Goal: Ask a question

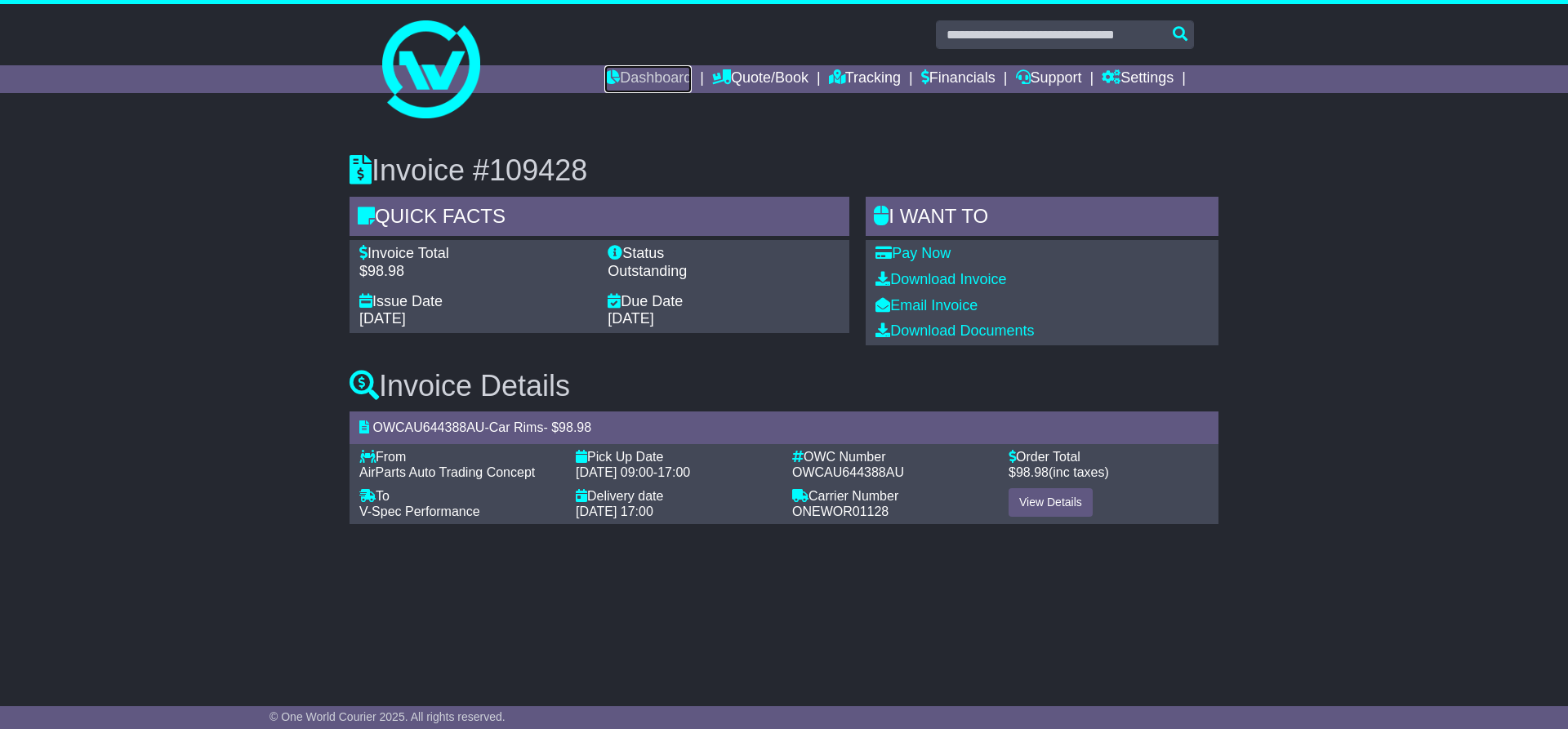
click at [619, 78] on link "Dashboard" at bounding box center [647, 79] width 87 height 28
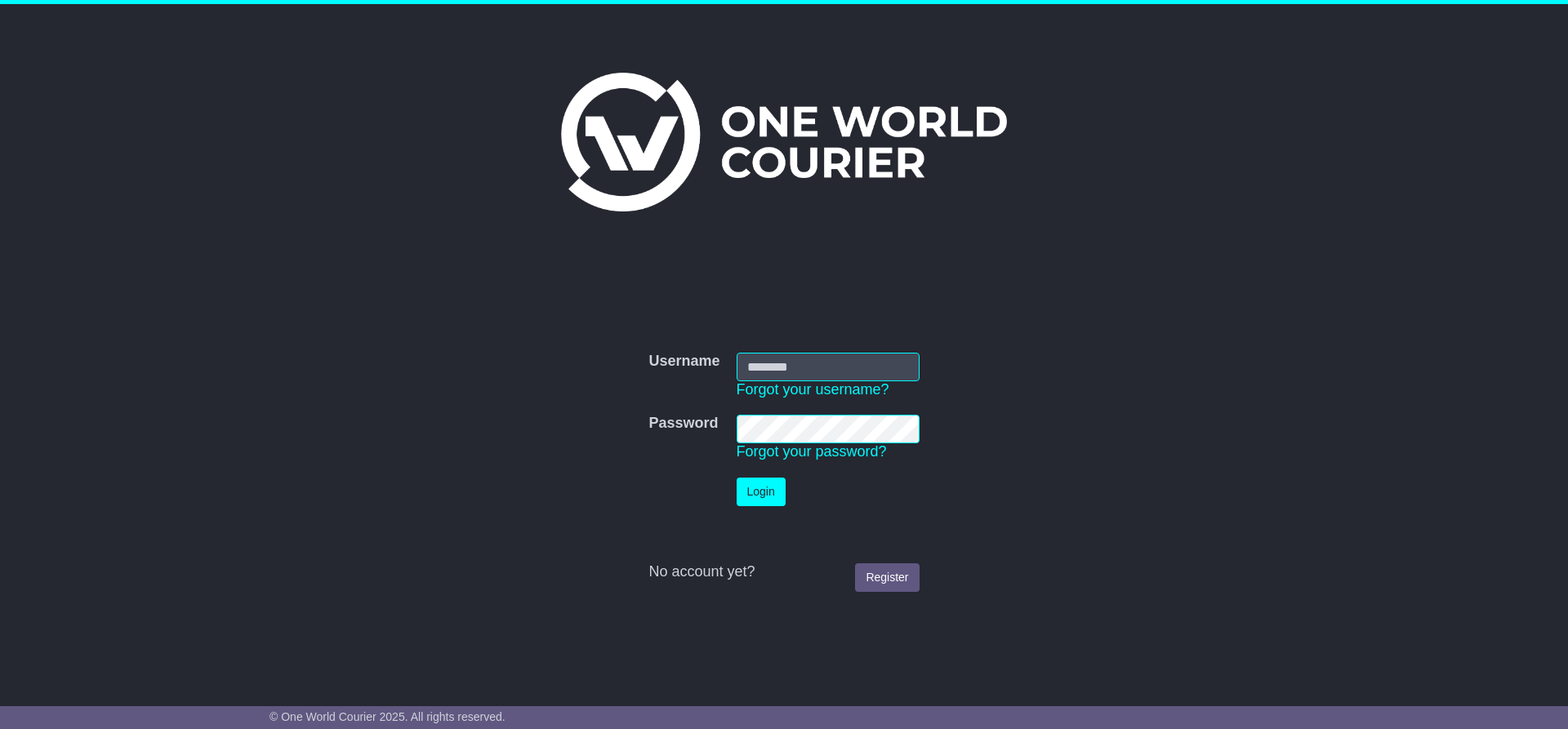
click at [817, 364] on input "Username" at bounding box center [828, 366] width 183 height 28
type input "**********"
click at [764, 484] on button "Login" at bounding box center [760, 491] width 49 height 28
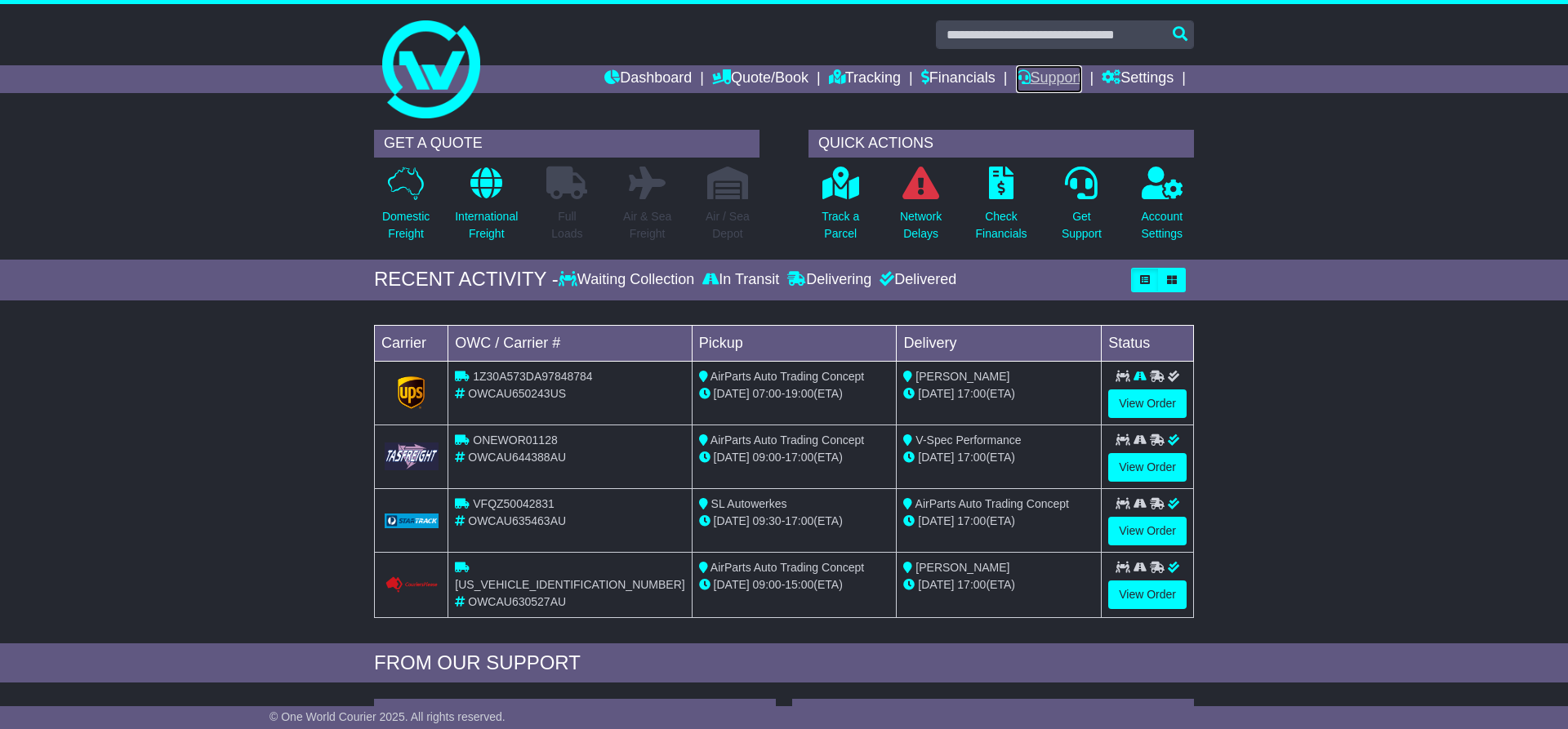
click at [1045, 74] on link "Support" at bounding box center [1048, 79] width 66 height 28
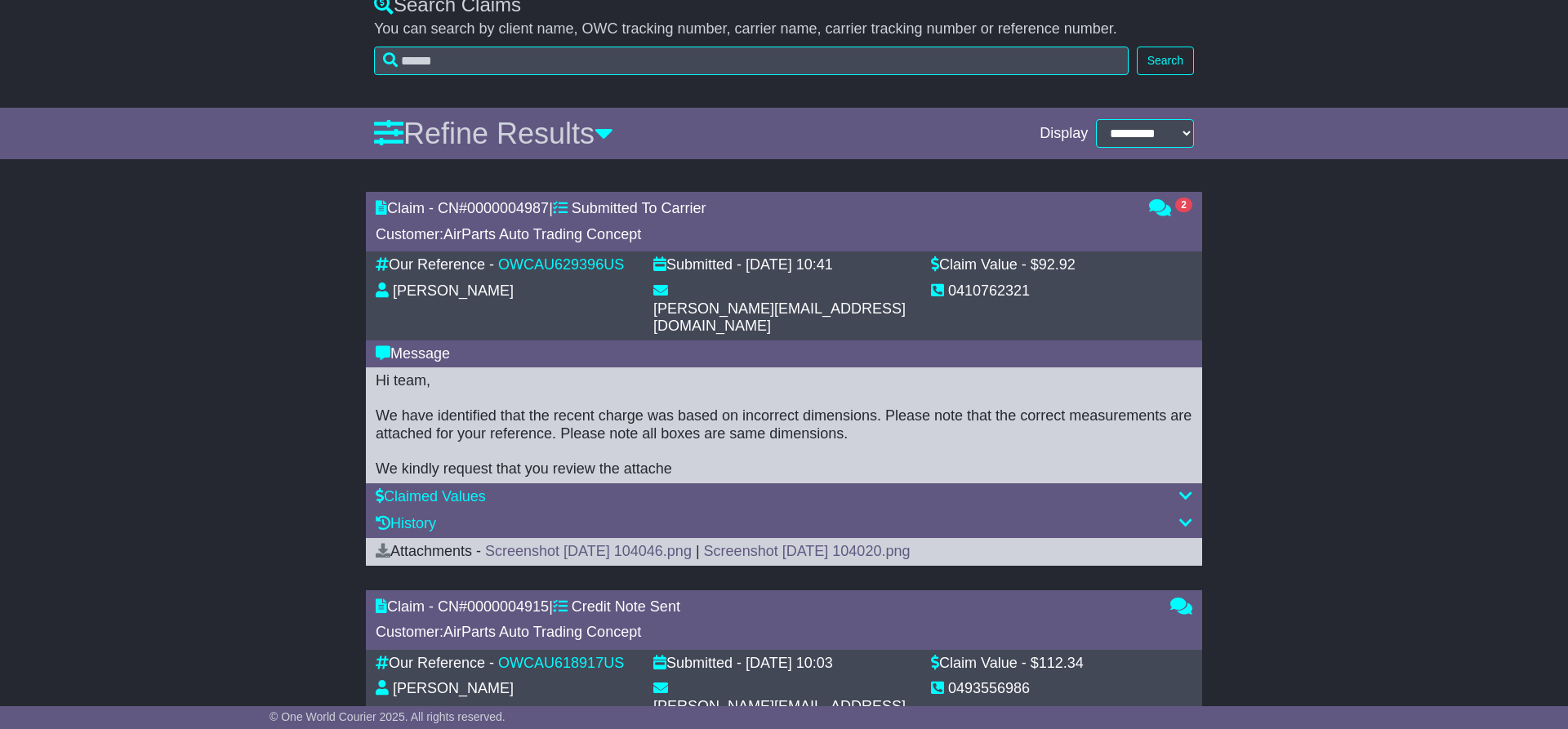
scroll to position [500, 0]
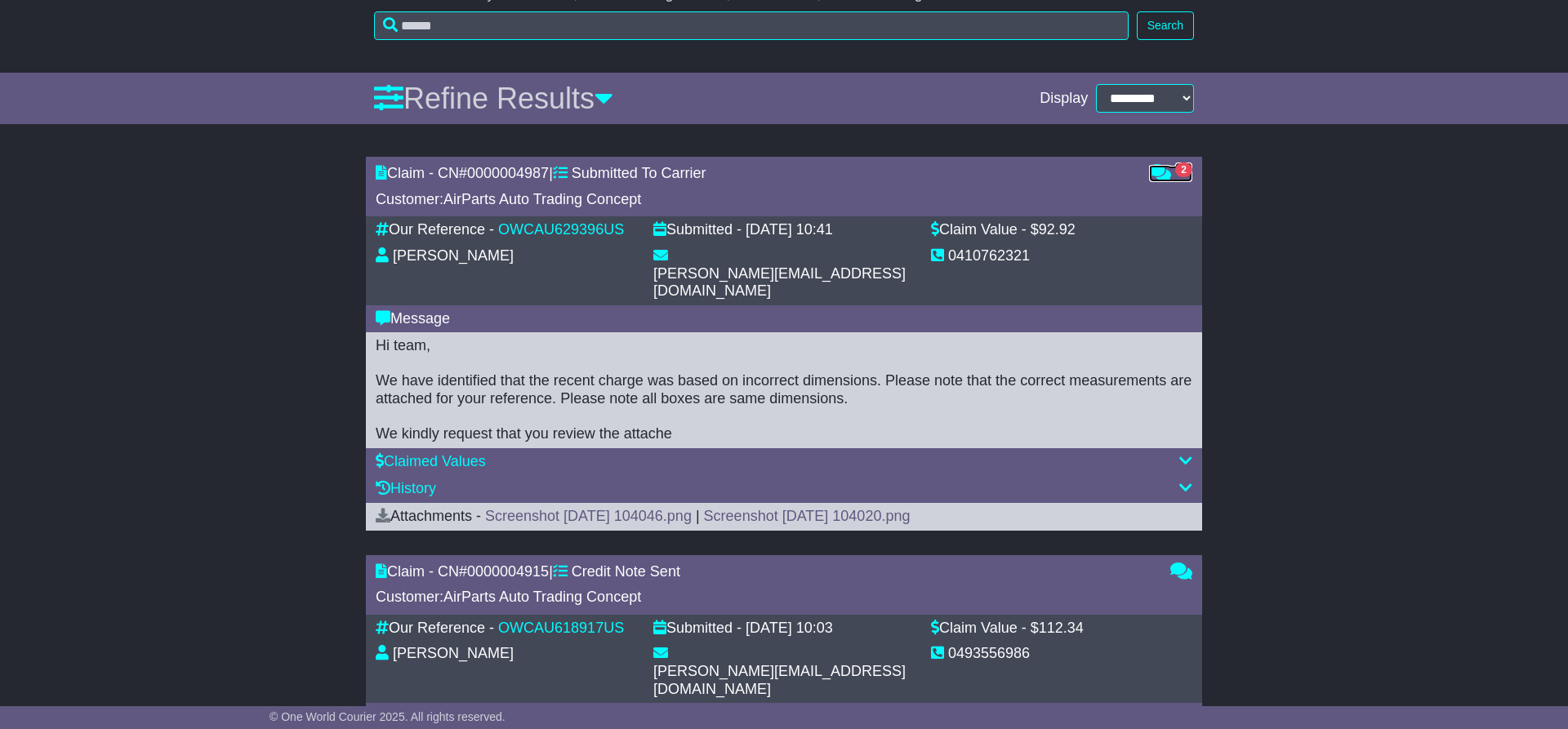
click at [1159, 171] on icon at bounding box center [1160, 171] width 22 height 15
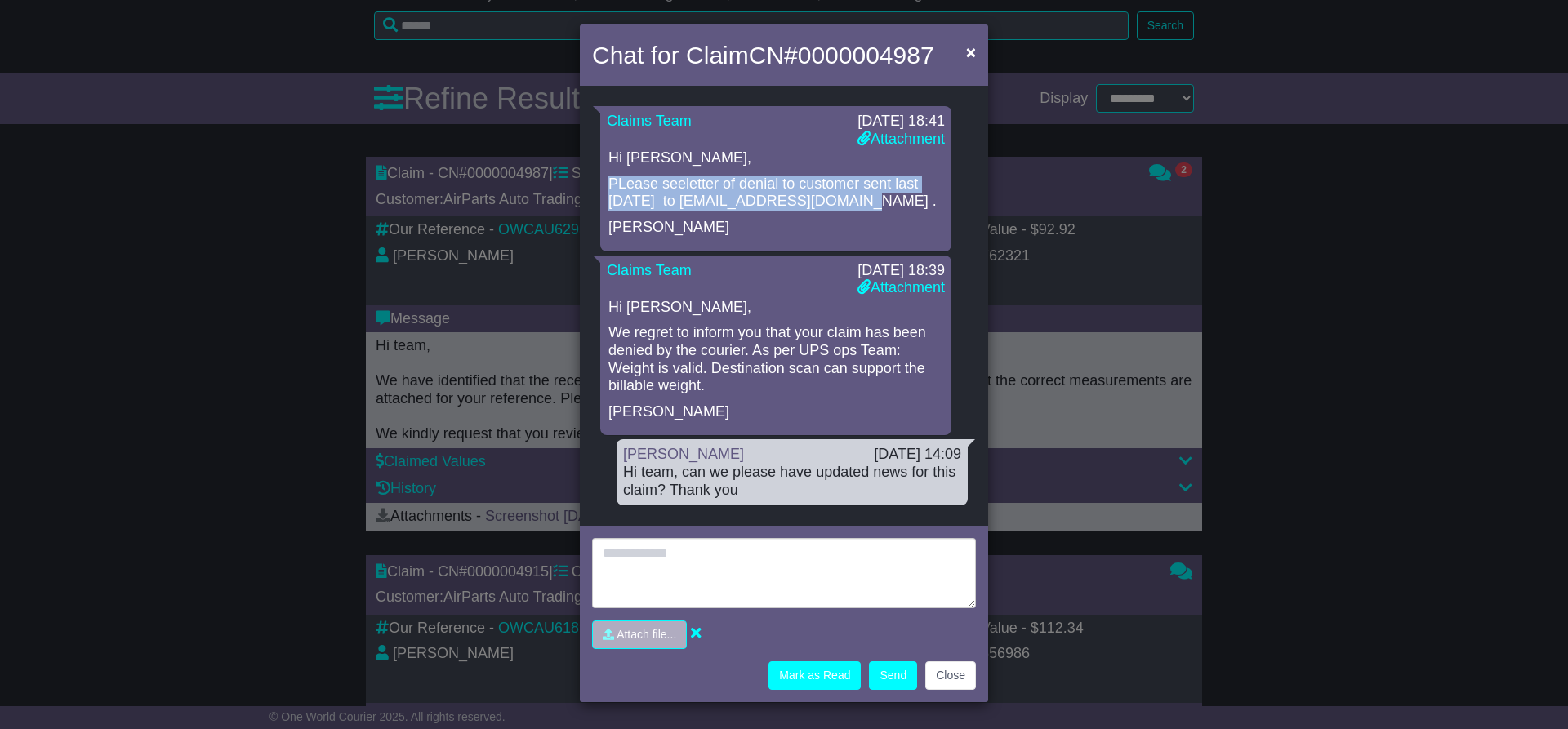
drag, startPoint x: 612, startPoint y: 187, endPoint x: 898, endPoint y: 198, distance: 286.2
click at [898, 198] on p "PLease seeletter of denial to customer sent last Sep 12 to info@air-parts.com.a…" at bounding box center [776, 193] width 334 height 35
click at [789, 198] on p "PLease seeletter of denial to customer sent last Sep 12 to info@air-parts.com.a…" at bounding box center [776, 193] width 334 height 35
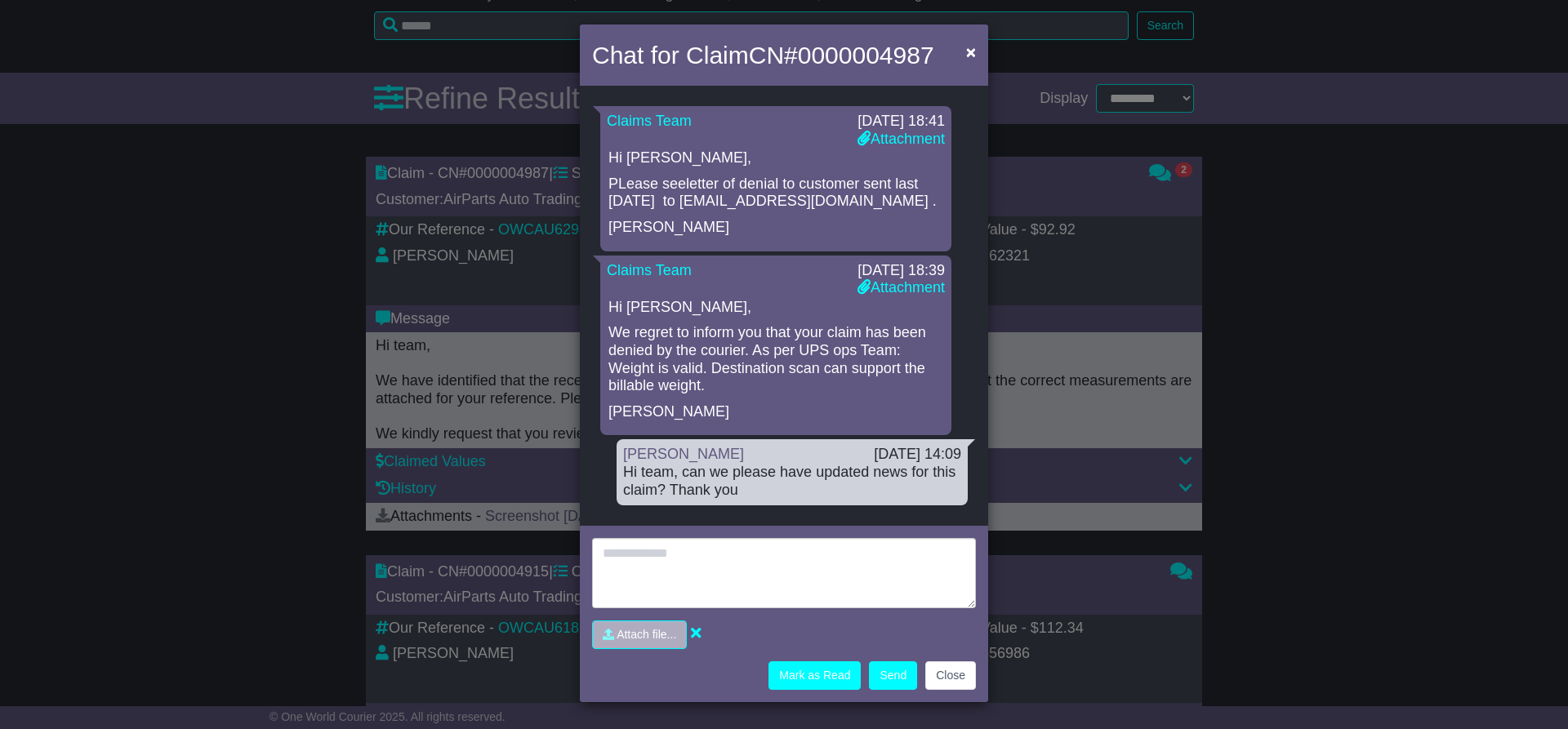
click at [752, 180] on p "PLease seeletter of denial to customer sent last Sep 12 to info@air-parts.com.a…" at bounding box center [776, 193] width 334 height 35
click at [690, 184] on p "PLease seeletter of denial to customer sent last Sep 12 to info@air-parts.com.a…" at bounding box center [776, 193] width 334 height 35
click at [781, 182] on p "PLease seeletter of denial to customer sent last Sep 12 to info@air-parts.com.a…" at bounding box center [776, 193] width 334 height 35
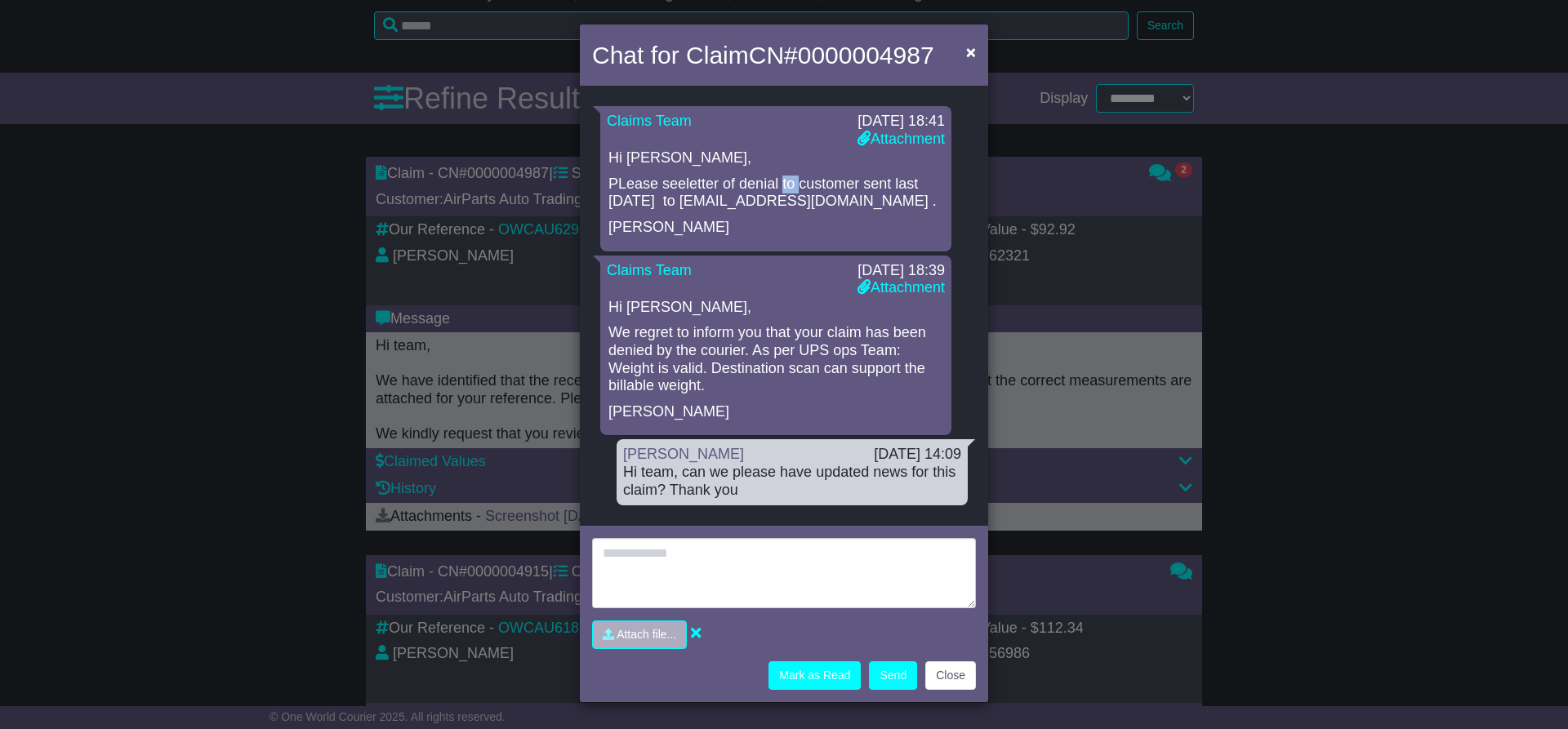
click at [781, 182] on p "PLease seeletter of denial to customer sent last Sep 12 to info@air-parts.com.a…" at bounding box center [776, 193] width 334 height 35
click at [719, 343] on p "We regret to inform you that your claim has been denied by the courier. As per …" at bounding box center [776, 358] width 334 height 70
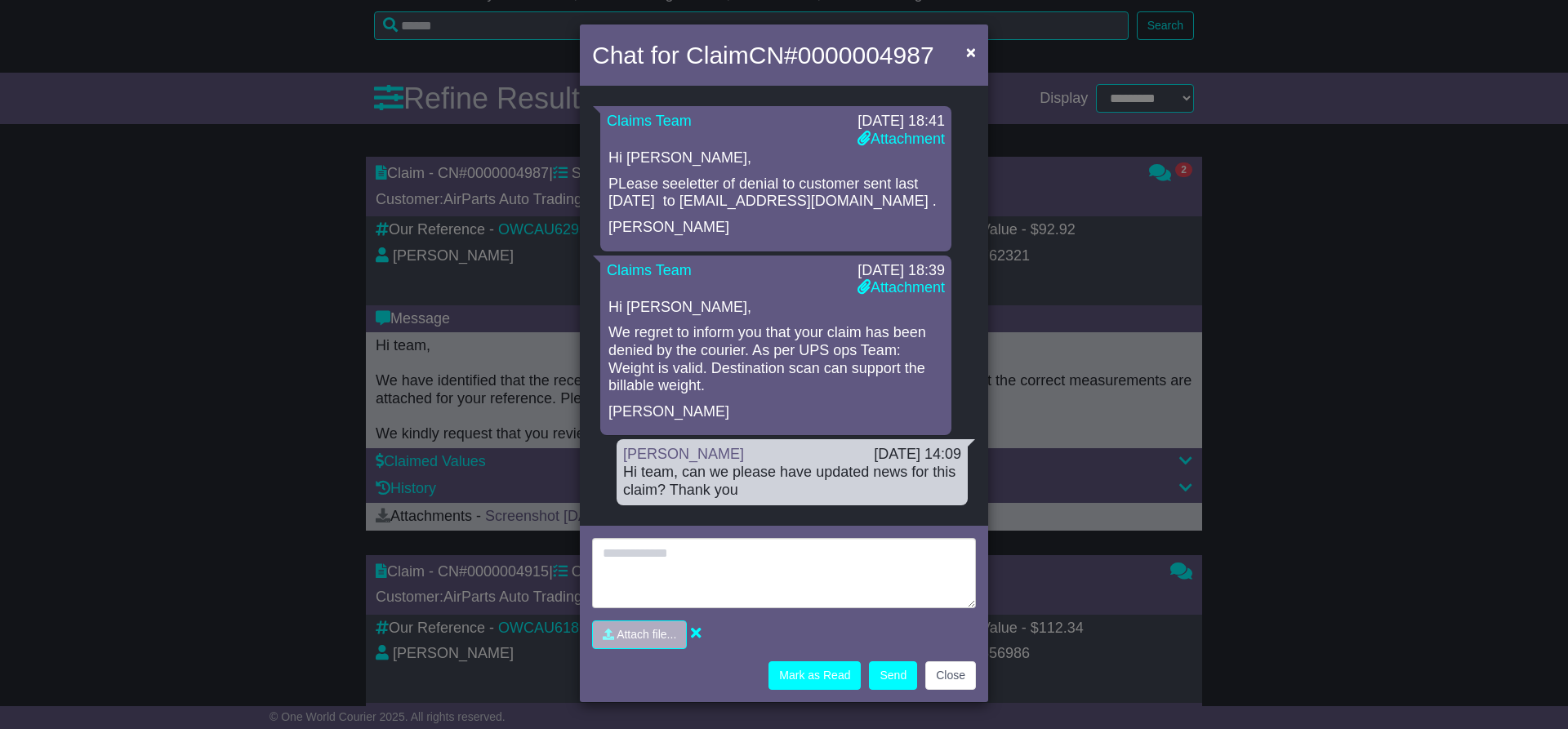
click at [734, 358] on p "We regret to inform you that your claim has been denied by the courier. As per …" at bounding box center [776, 358] width 334 height 70
click at [669, 358] on p "We regret to inform you that your claim has been denied by the courier. As per …" at bounding box center [776, 358] width 334 height 70
click at [734, 362] on p "We regret to inform you that your claim has been denied by the courier. As per …" at bounding box center [776, 358] width 334 height 70
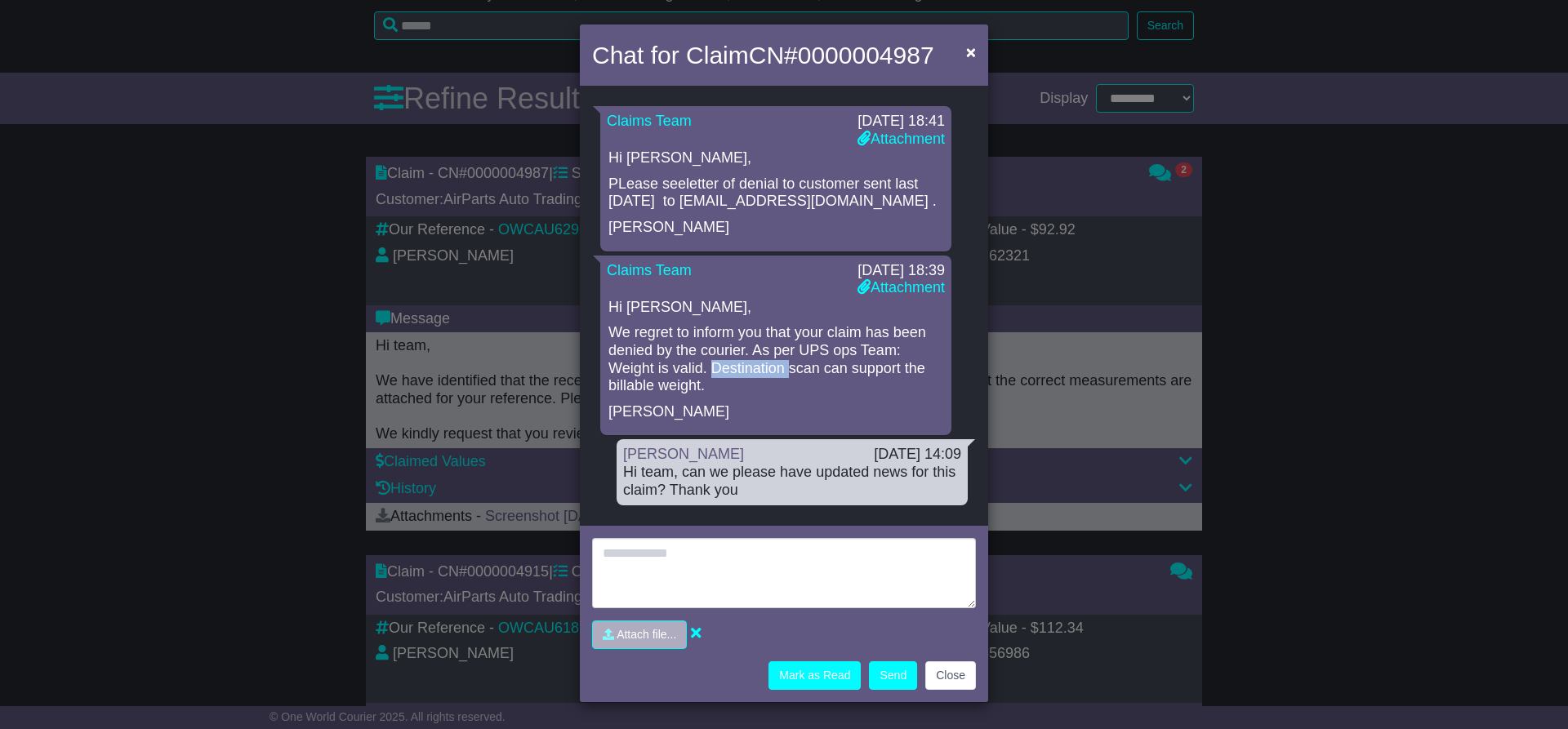
click at [734, 362] on p "We regret to inform you that your claim has been denied by the courier. As per …" at bounding box center [776, 358] width 334 height 70
click at [749, 350] on p "We regret to inform you that your claim has been denied by the courier. As per …" at bounding box center [776, 358] width 334 height 70
drag, startPoint x: 749, startPoint y: 352, endPoint x: 932, endPoint y: 378, distance: 184.8
click at [932, 378] on p "We regret to inform you that your claim has been denied by the courier. As per …" at bounding box center [776, 358] width 334 height 70
click at [859, 369] on p "We regret to inform you that your claim has been denied by the courier. As per …" at bounding box center [776, 358] width 334 height 70
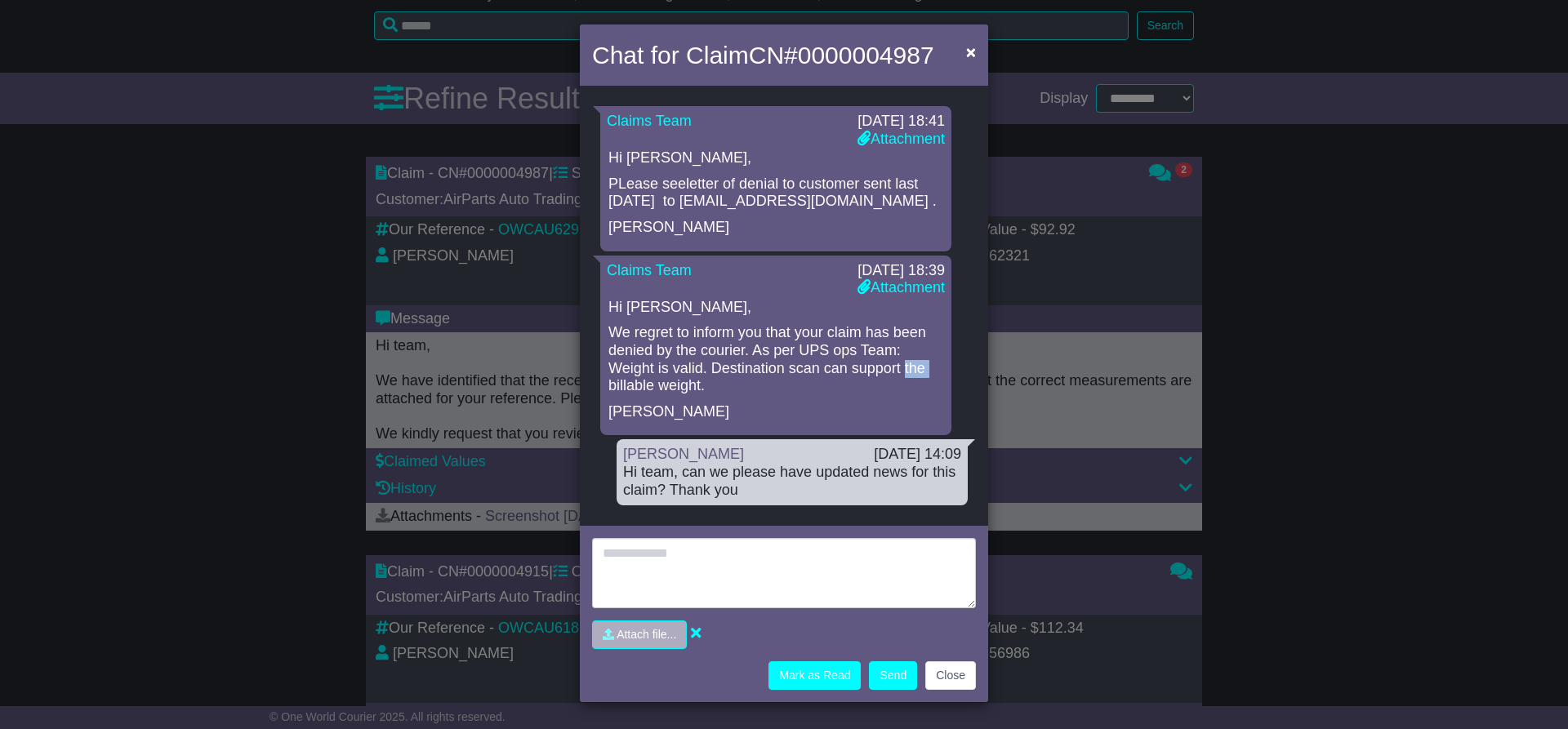
click at [859, 369] on p "We regret to inform you that your claim has been denied by the courier. As per …" at bounding box center [776, 358] width 334 height 70
click at [685, 379] on p "We regret to inform you that your claim has been denied by the courier. As per …" at bounding box center [776, 358] width 334 height 70
click at [878, 371] on p "We regret to inform you that your claim has been denied by the courier. As per …" at bounding box center [776, 358] width 334 height 70
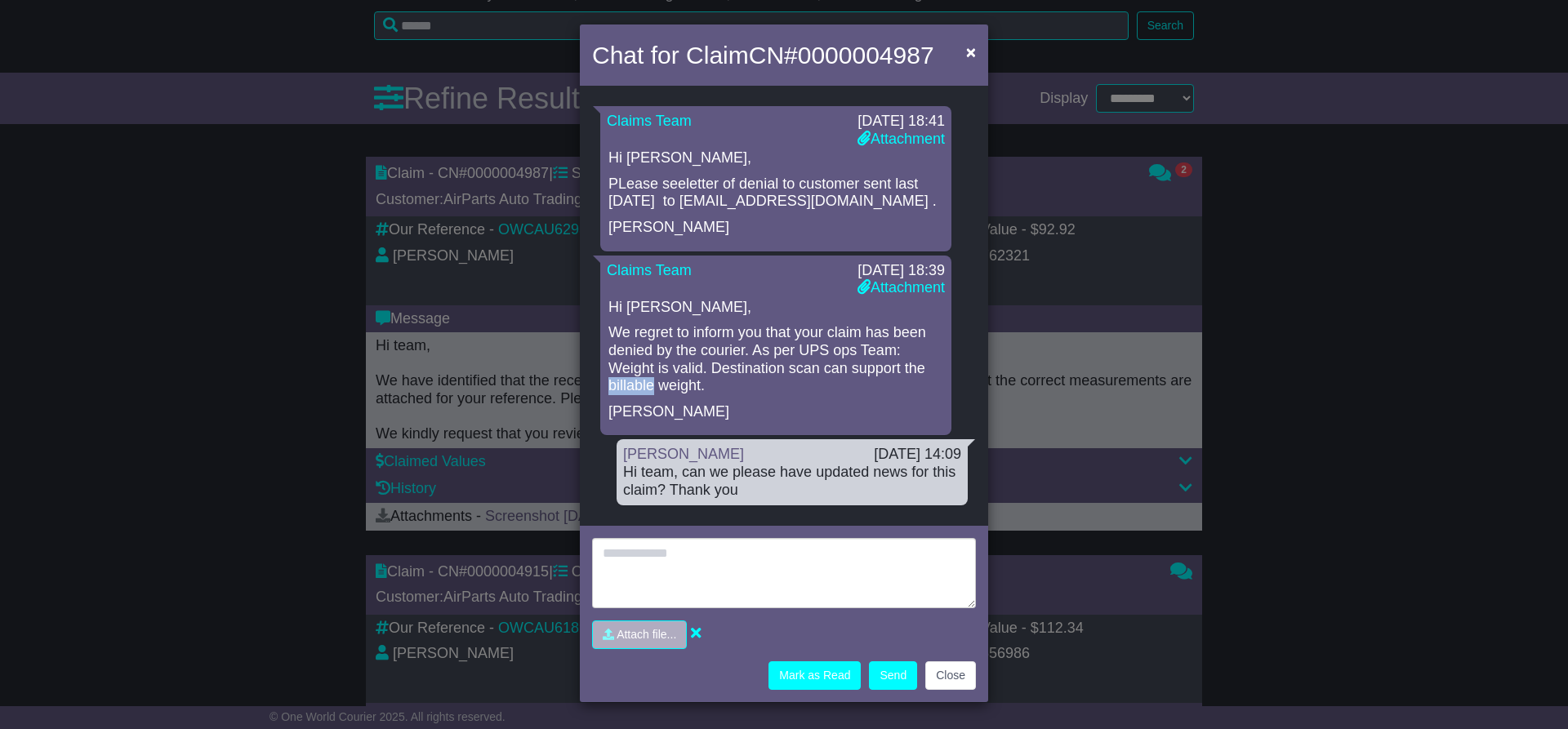
click at [878, 371] on p "We regret to inform you that your claim has been denied by the courier. As per …" at bounding box center [776, 358] width 334 height 70
click at [744, 193] on p "PLease seeletter of denial to customer sent last Sep 12 to info@air-parts.com.a…" at bounding box center [776, 193] width 334 height 35
drag, startPoint x: 628, startPoint y: 205, endPoint x: 653, endPoint y: 198, distance: 26.0
click at [628, 204] on p "PLease seeletter of denial to customer sent last Sep 12 to info@air-parts.com.a…" at bounding box center [776, 193] width 334 height 35
click at [921, 188] on p "PLease seeletter of denial to customer sent last Sep 12 to info@air-parts.com.a…" at bounding box center [776, 193] width 334 height 35
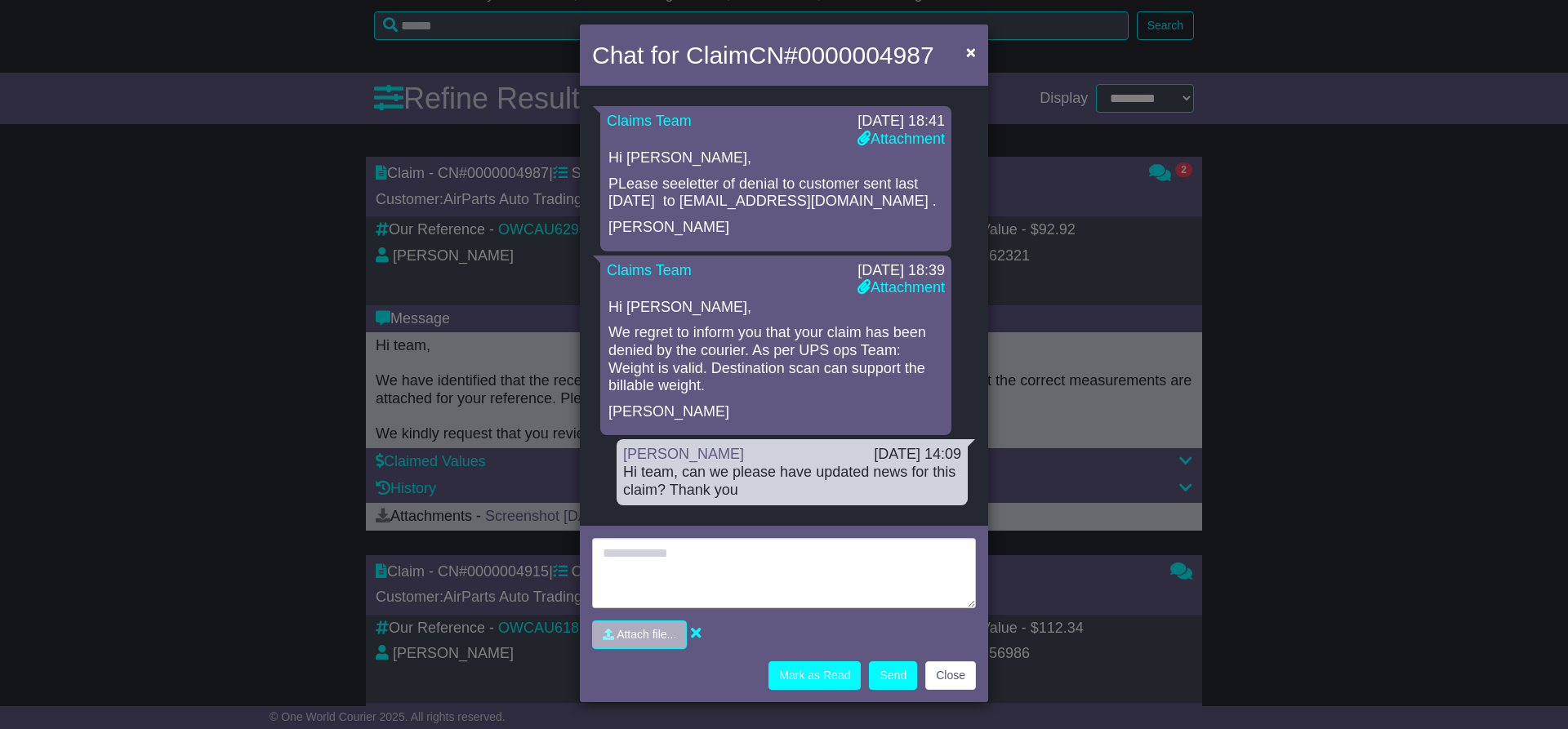
click at [806, 372] on p "We regret to inform you that your claim has been denied by the courier. As per …" at bounding box center [776, 358] width 334 height 70
click at [890, 365] on p "We regret to inform you that your claim has been denied by the courier. As per …" at bounding box center [776, 358] width 334 height 70
click at [890, 366] on p "We regret to inform you that your claim has been denied by the courier. As per …" at bounding box center [776, 358] width 334 height 70
click at [666, 574] on textarea at bounding box center [784, 572] width 384 height 70
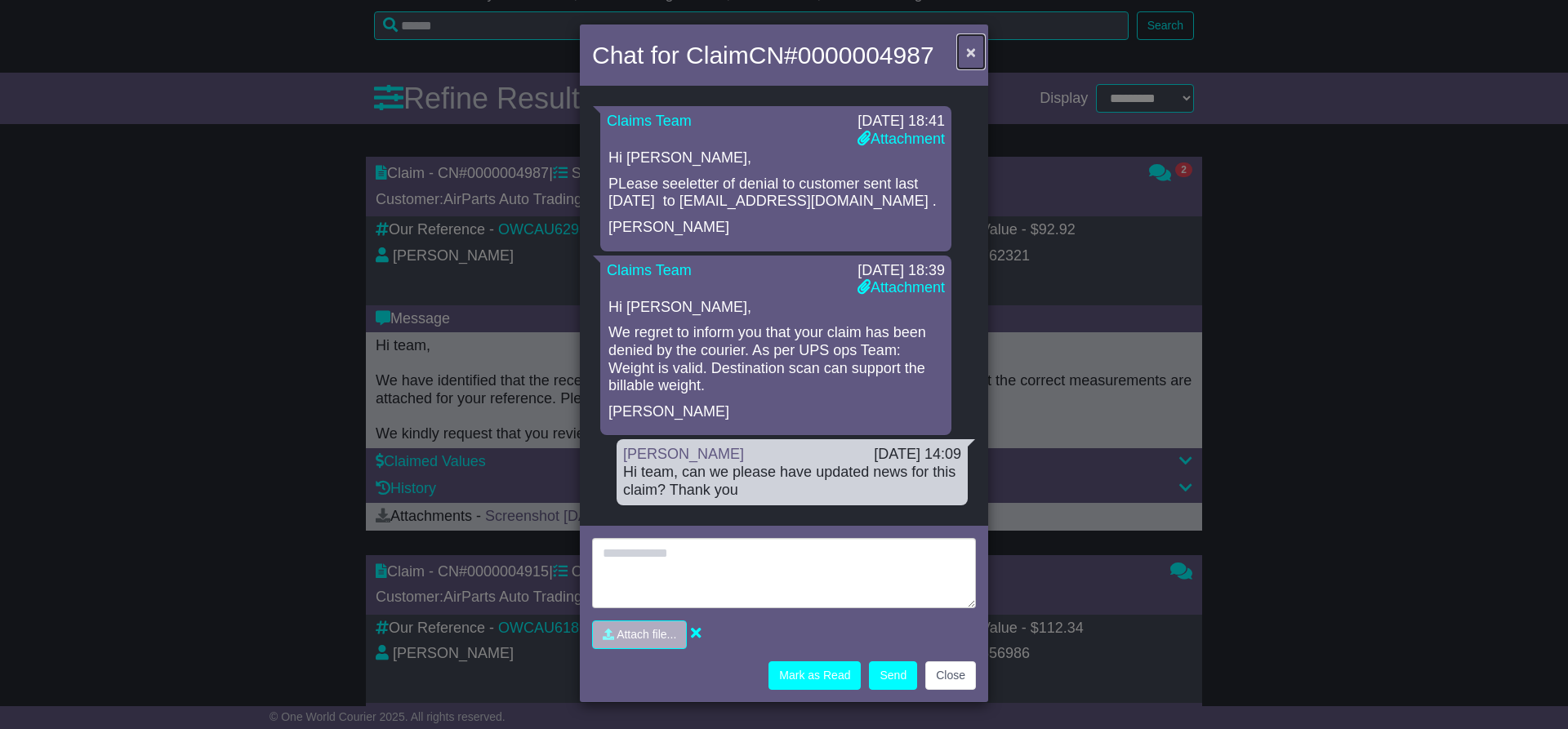
click at [969, 51] on span "×" at bounding box center [971, 52] width 9 height 19
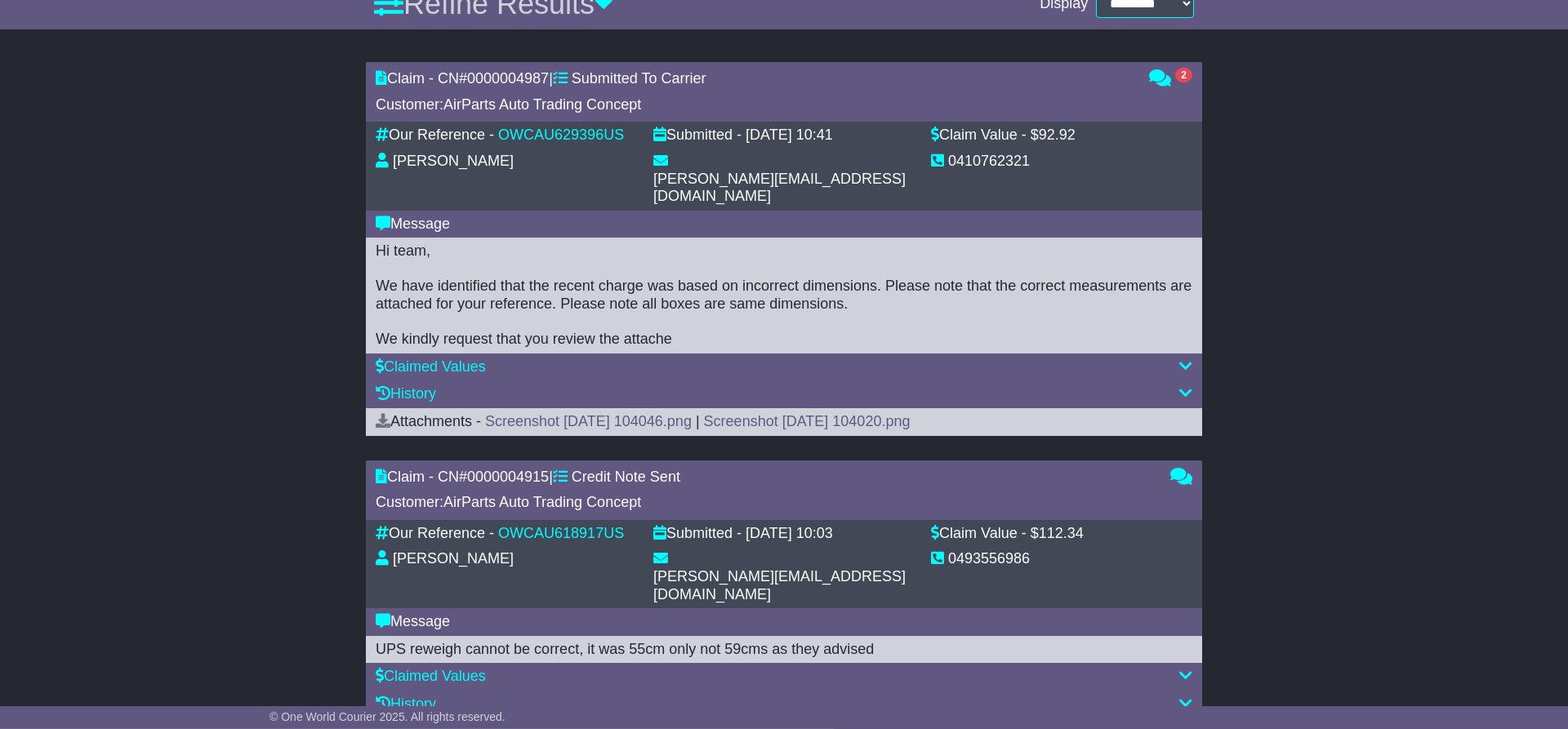
scroll to position [606, 0]
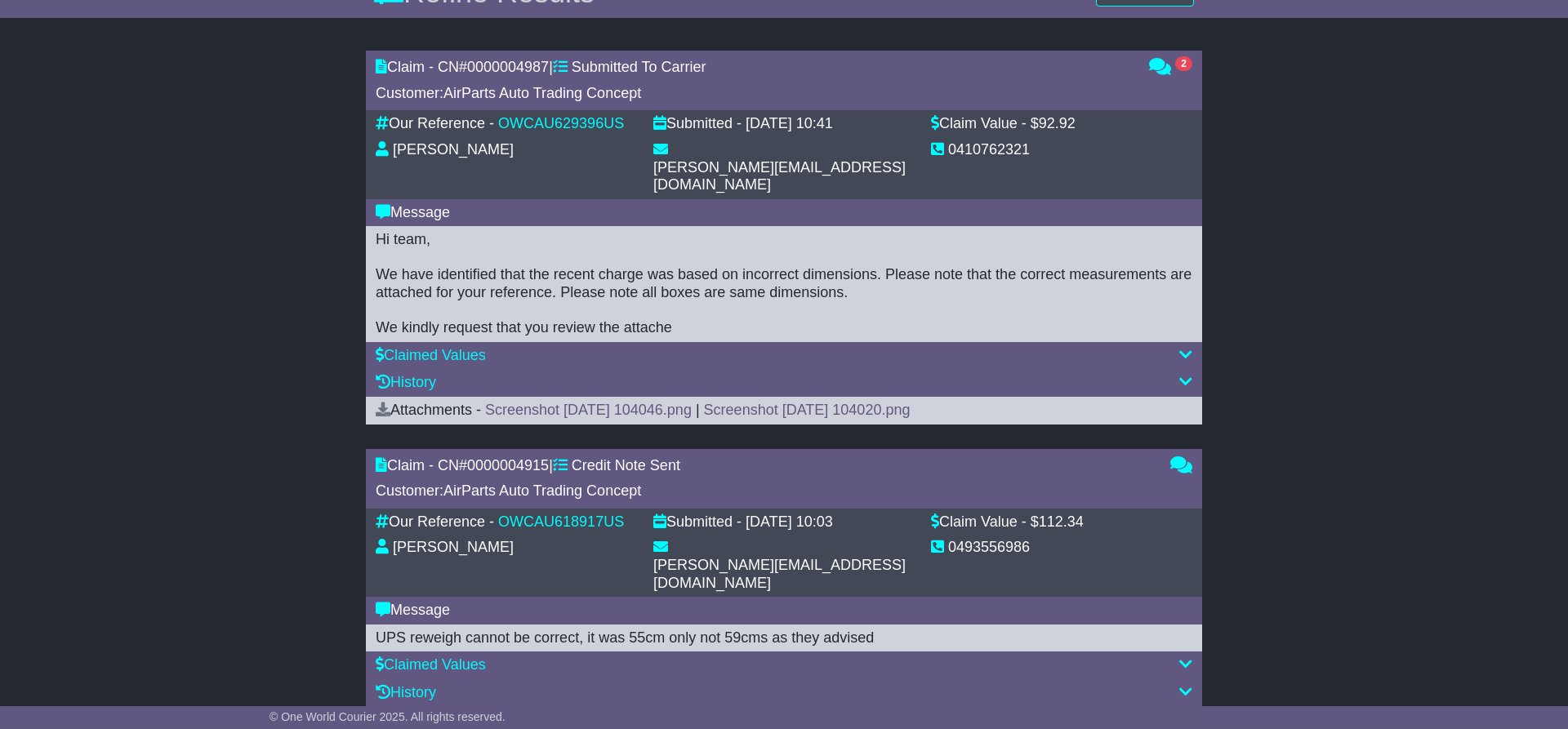
click at [500, 657] on div "Claimed Values" at bounding box center [784, 665] width 816 height 18
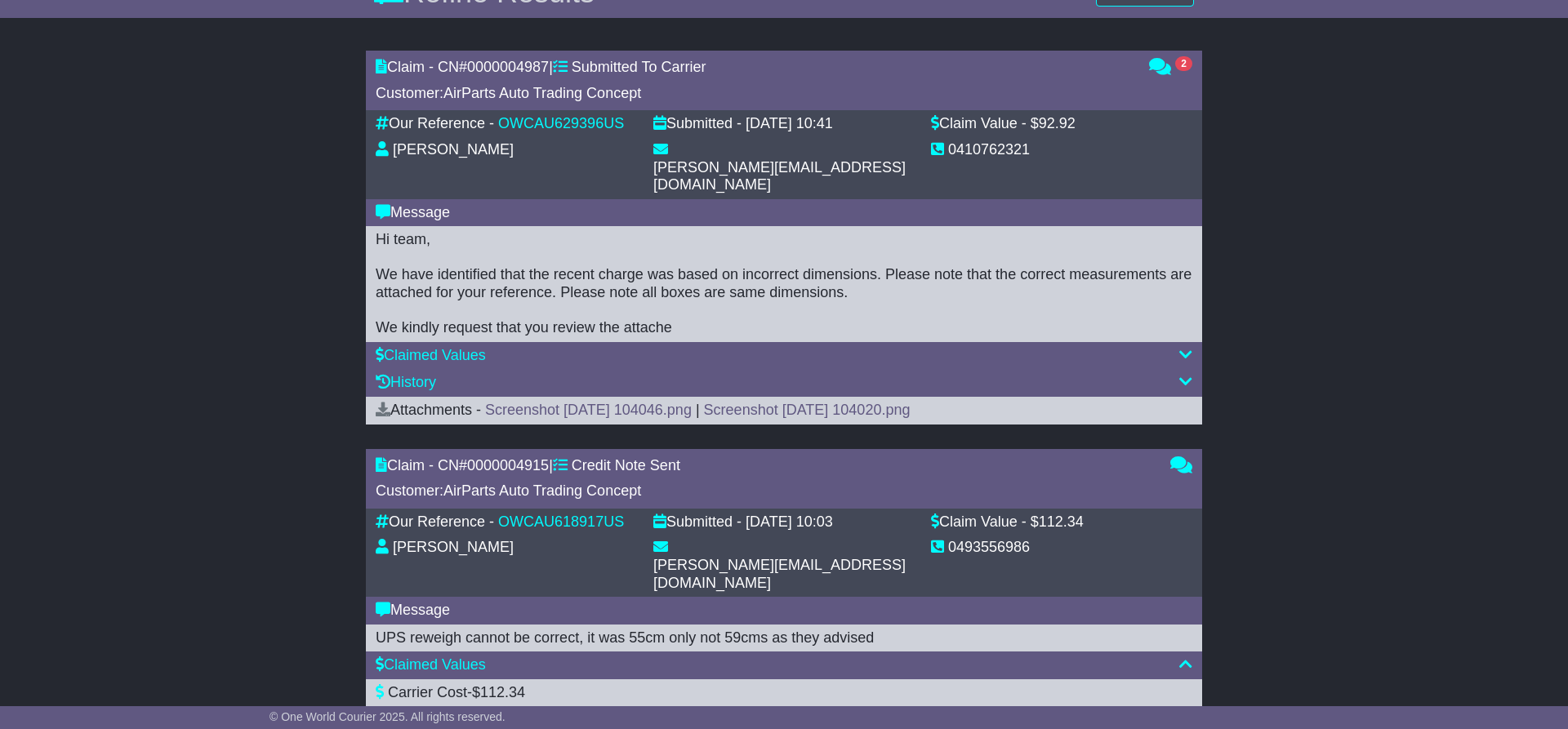
drag, startPoint x: 395, startPoint y: 677, endPoint x: 597, endPoint y: 676, distance: 202.0
click at [1190, 712] on icon at bounding box center [1185, 719] width 13 height 15
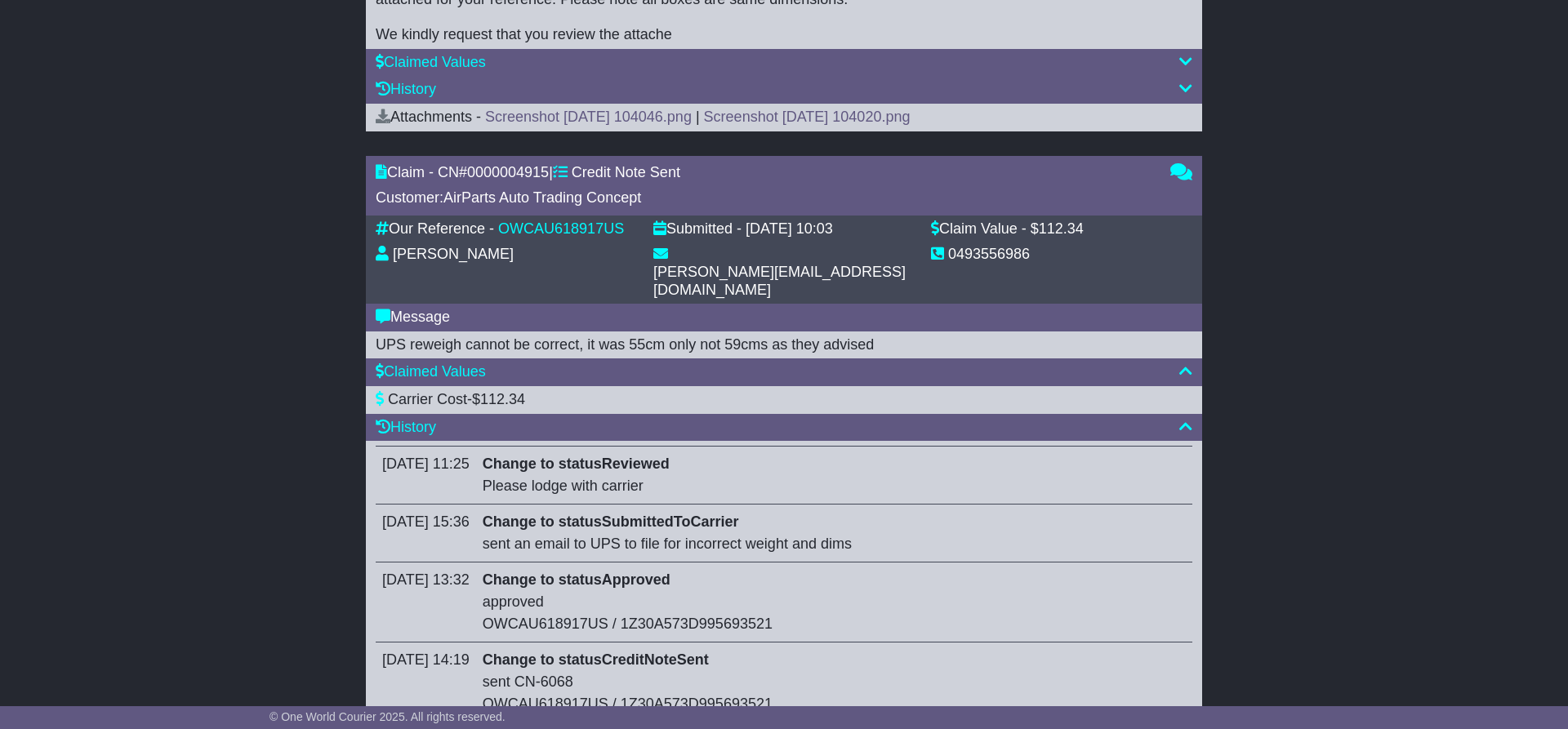
scroll to position [919, 0]
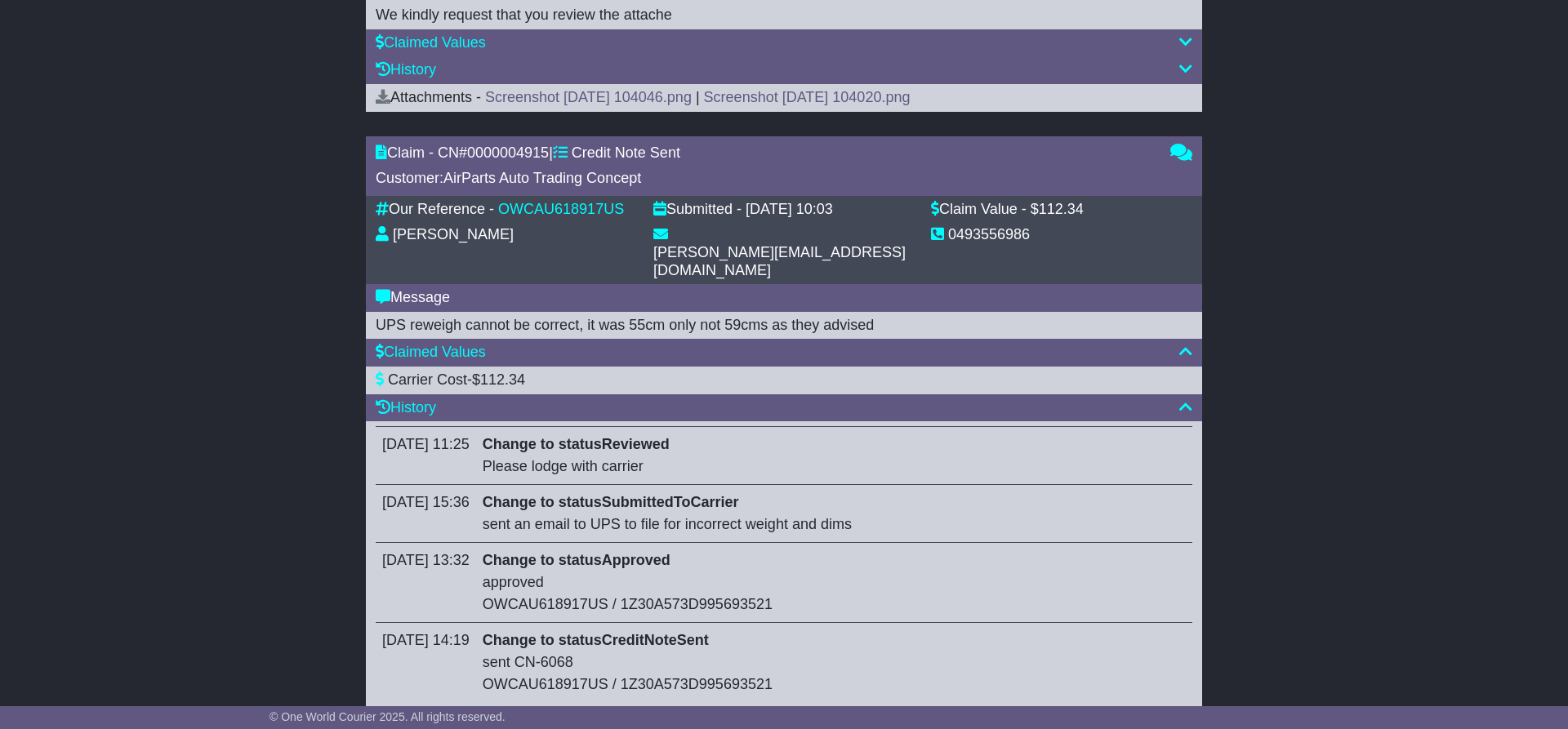
click at [428, 712] on span "Attachments -" at bounding box center [428, 720] width 105 height 16
click at [378, 712] on icon at bounding box center [383, 719] width 15 height 15
click at [377, 712] on icon at bounding box center [383, 719] width 15 height 15
click at [474, 712] on span "Attachments -" at bounding box center [428, 720] width 105 height 16
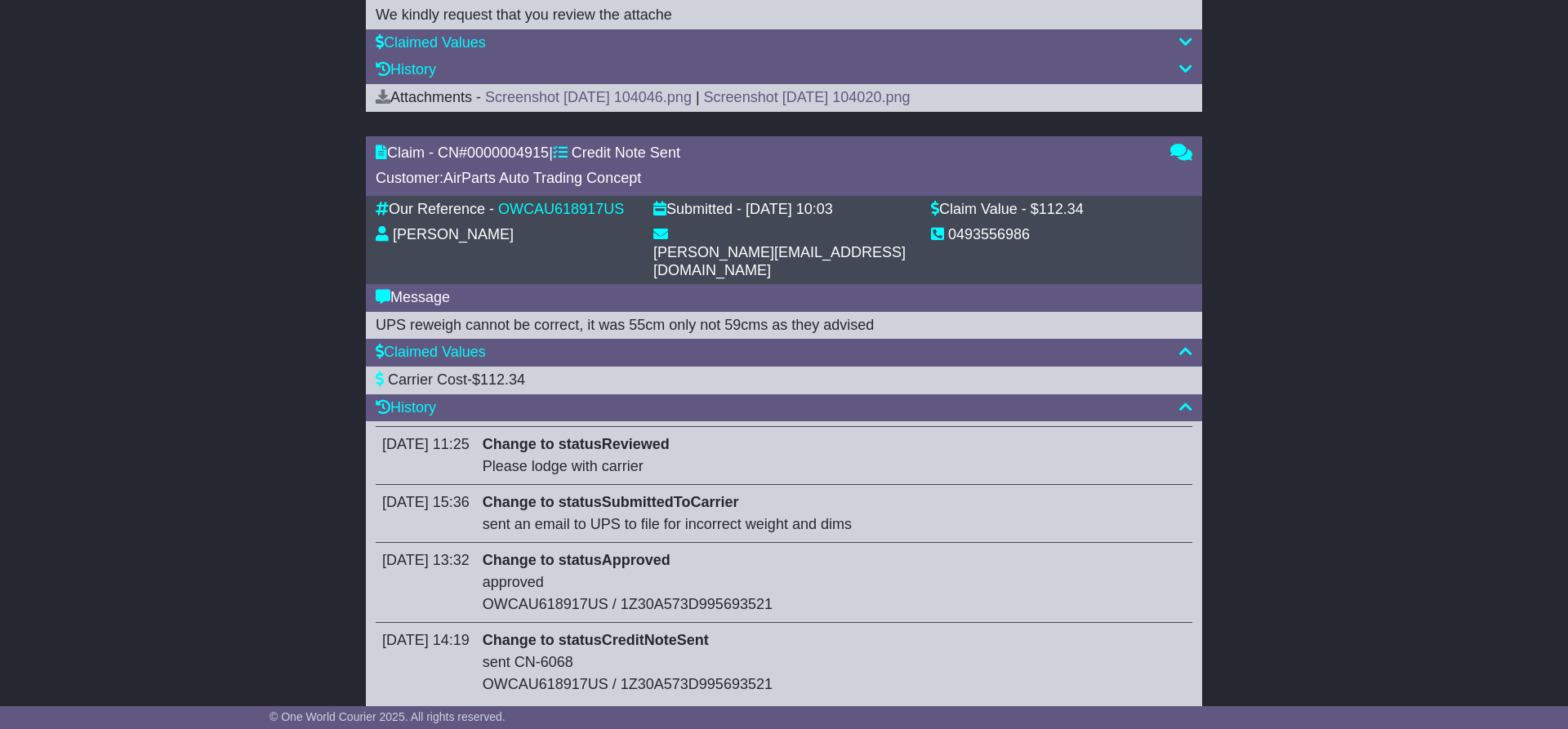
click at [474, 712] on span "Attachments -" at bounding box center [428, 720] width 105 height 16
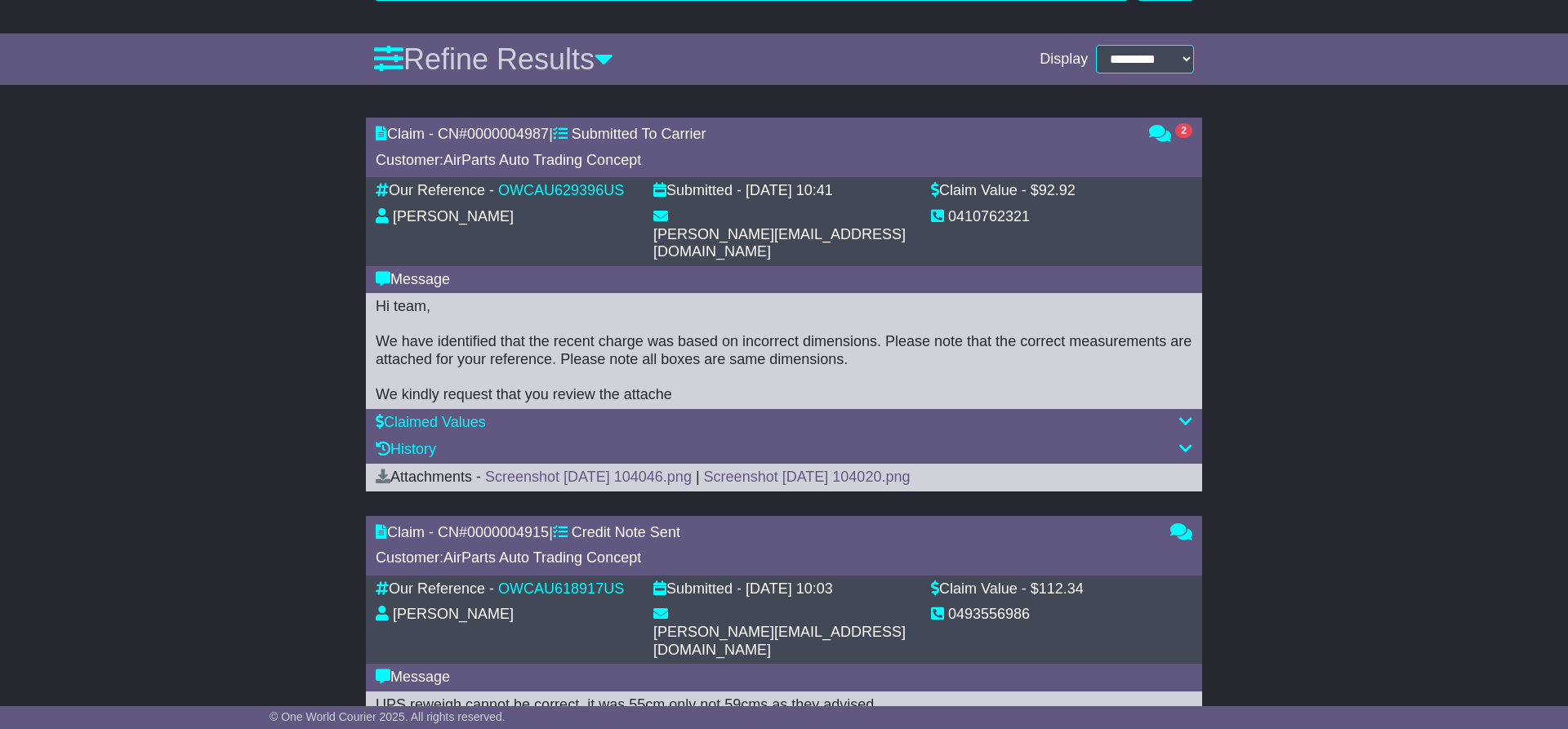
scroll to position [502, 0]
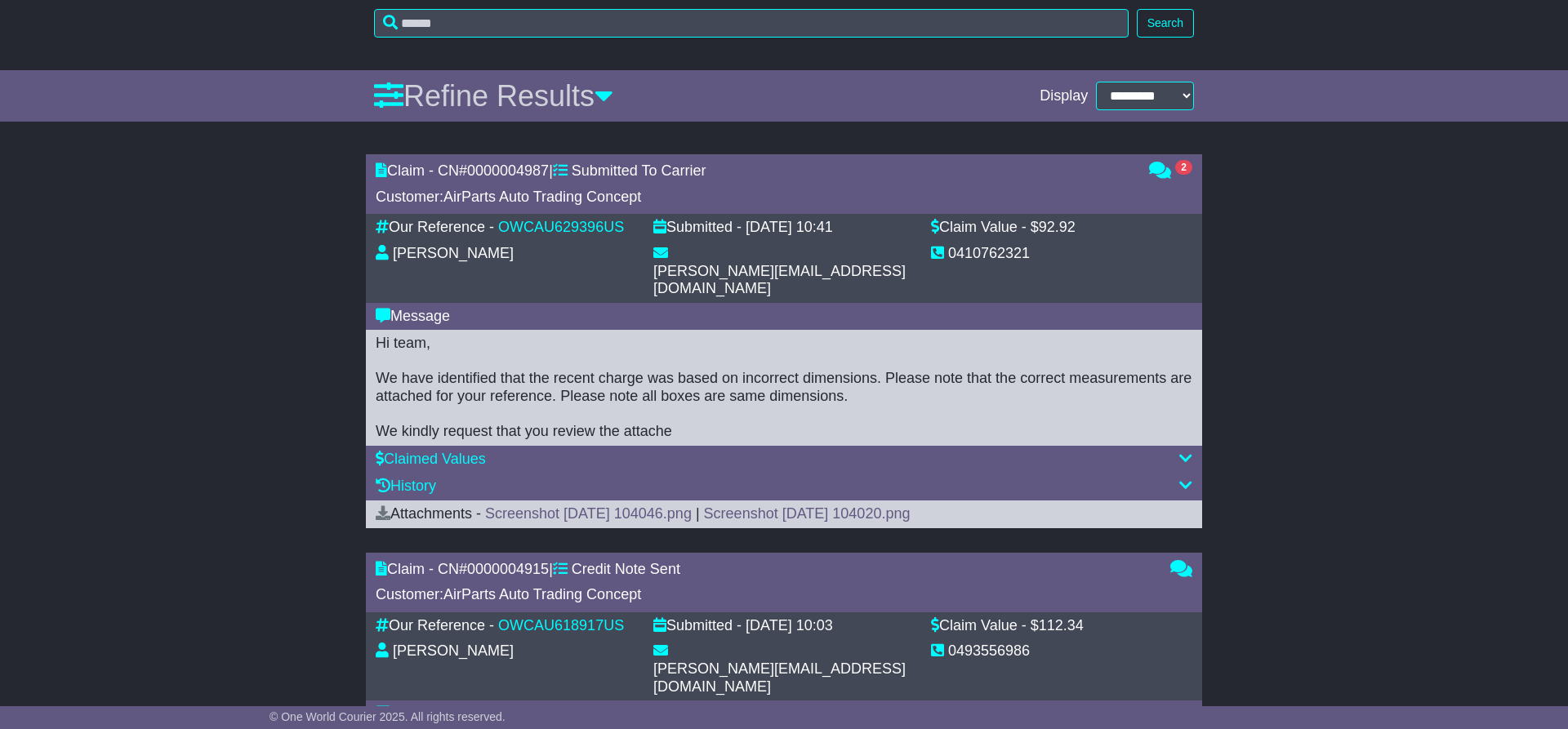
click at [668, 561] on span "Credit Note Sent" at bounding box center [626, 569] width 109 height 16
click at [597, 505] on link "Screenshot 2025-09-01 104046.png" at bounding box center [589, 513] width 207 height 16
click at [951, 337] on div "Hi team, We have identified that the recent charge was based on incorrect dimen…" at bounding box center [784, 387] width 816 height 106
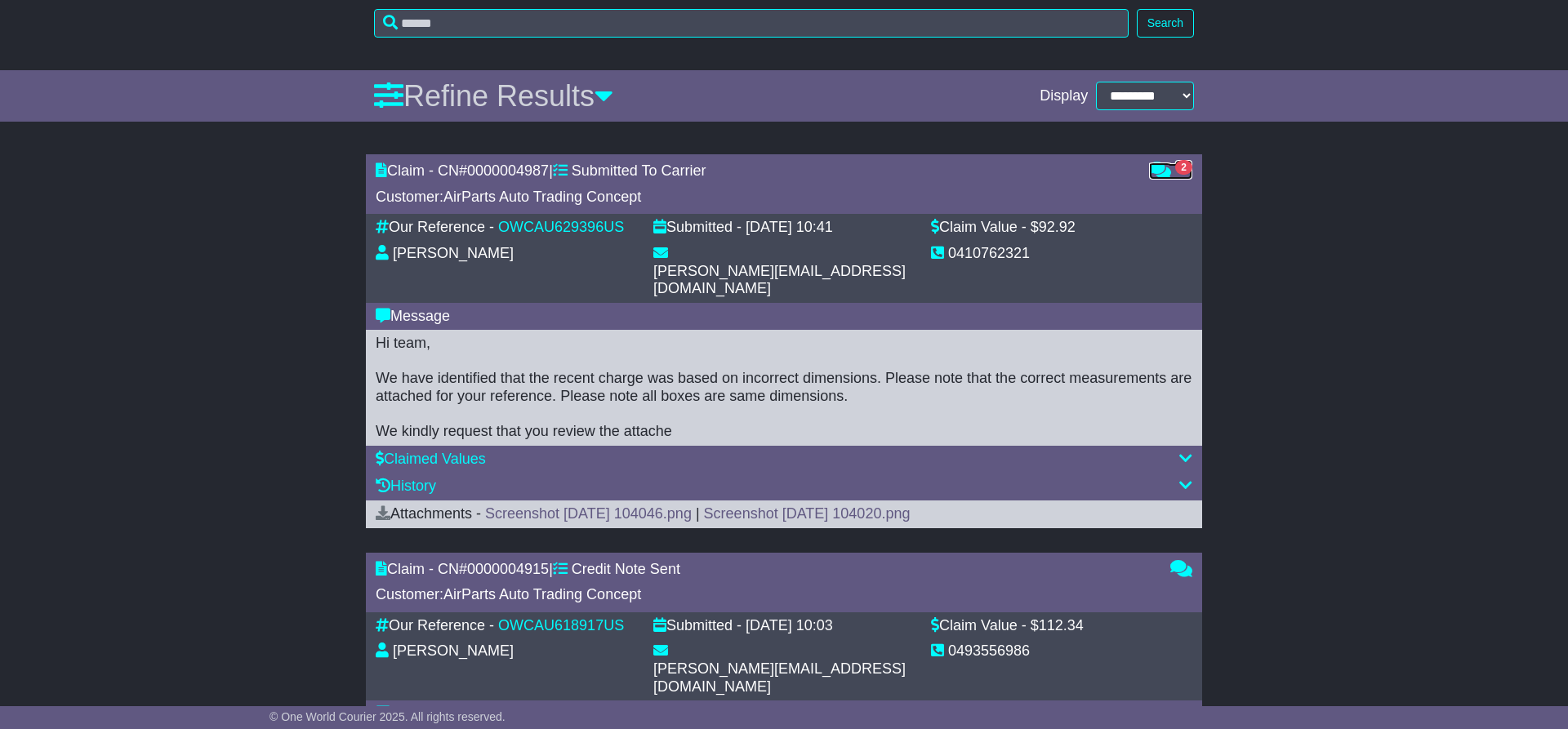
click at [1169, 175] on icon at bounding box center [1160, 170] width 22 height 15
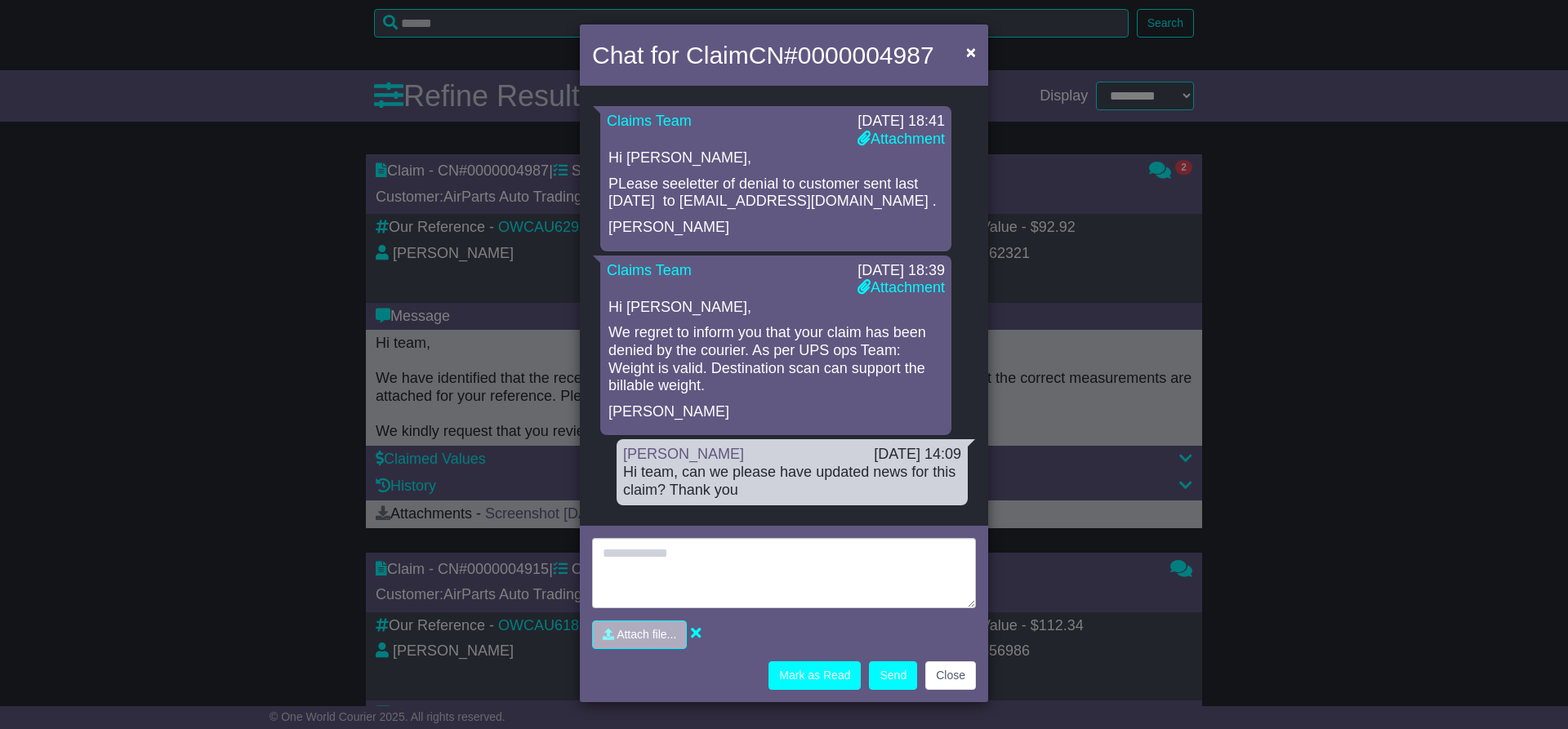
click at [701, 343] on p "We regret to inform you that your claim has been denied by the courier. As per …" at bounding box center [776, 358] width 334 height 70
click at [661, 360] on p "We regret to inform you that your claim has been denied by the courier. As per …" at bounding box center [776, 358] width 334 height 70
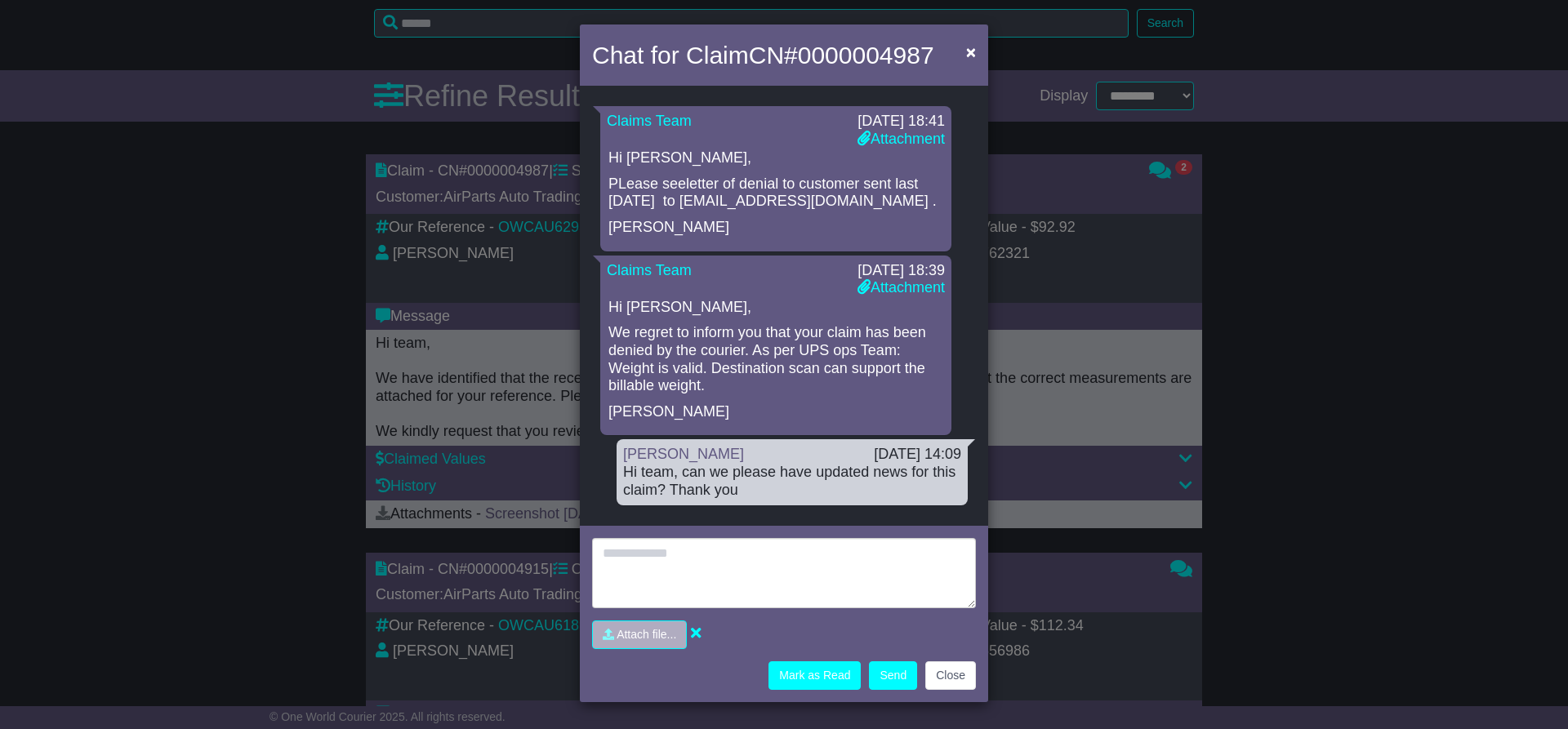
drag, startPoint x: 661, startPoint y: 360, endPoint x: 673, endPoint y: 320, distance: 41.8
click at [661, 358] on p "We regret to inform you that your claim has been denied by the courier. As per …" at bounding box center [776, 358] width 334 height 70
click at [703, 178] on p "PLease seeletter of denial to customer sent last Sep 12 to info@air-parts.com.a…" at bounding box center [776, 193] width 334 height 35
click at [704, 183] on p "PLease seeletter of denial to customer sent last Sep 12 to info@air-parts.com.a…" at bounding box center [776, 193] width 334 height 35
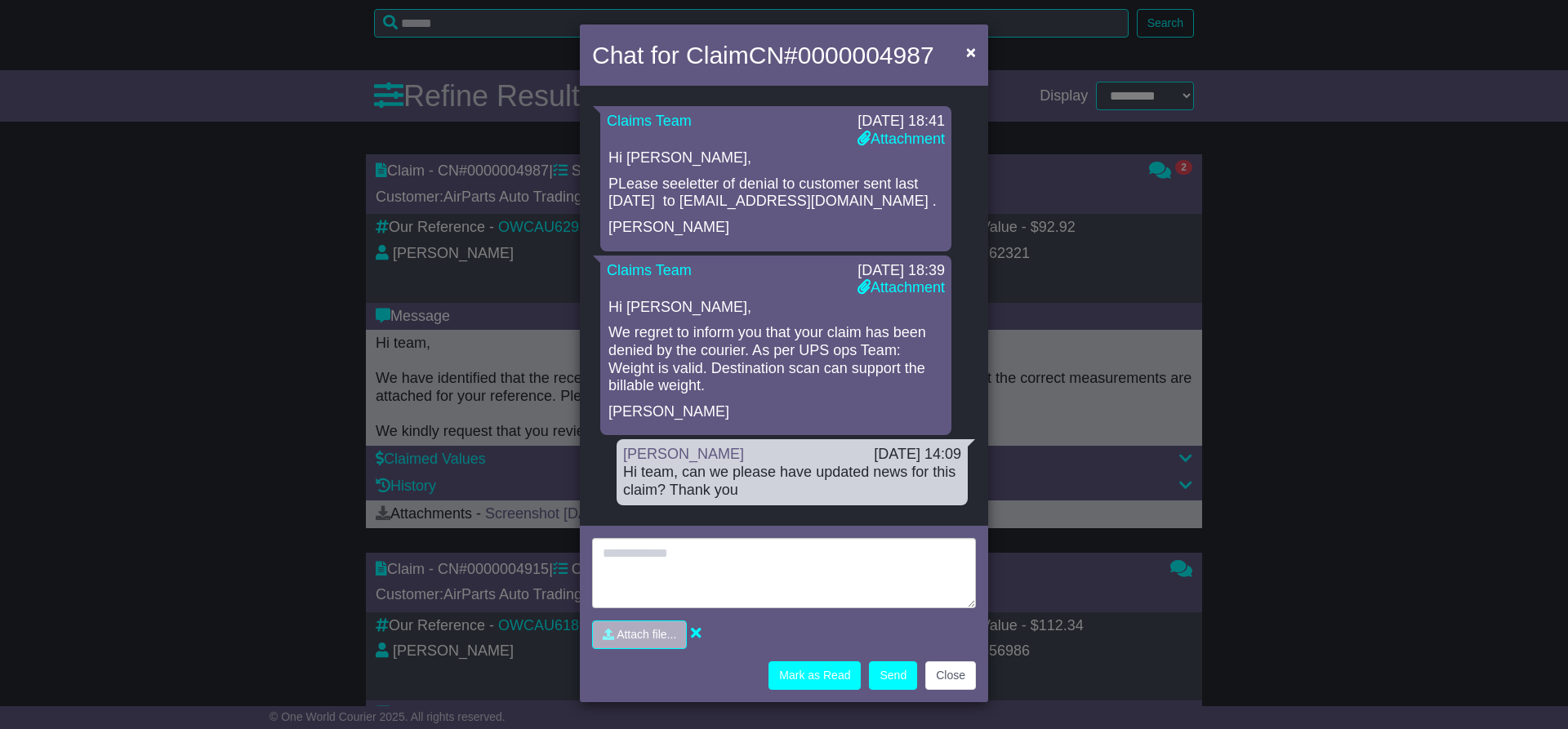
click at [1247, 361] on div "Chat for Claim CN# 0000004987 × Loading... No messages Claims Team 30 Sep 2025 …" at bounding box center [784, 364] width 1568 height 729
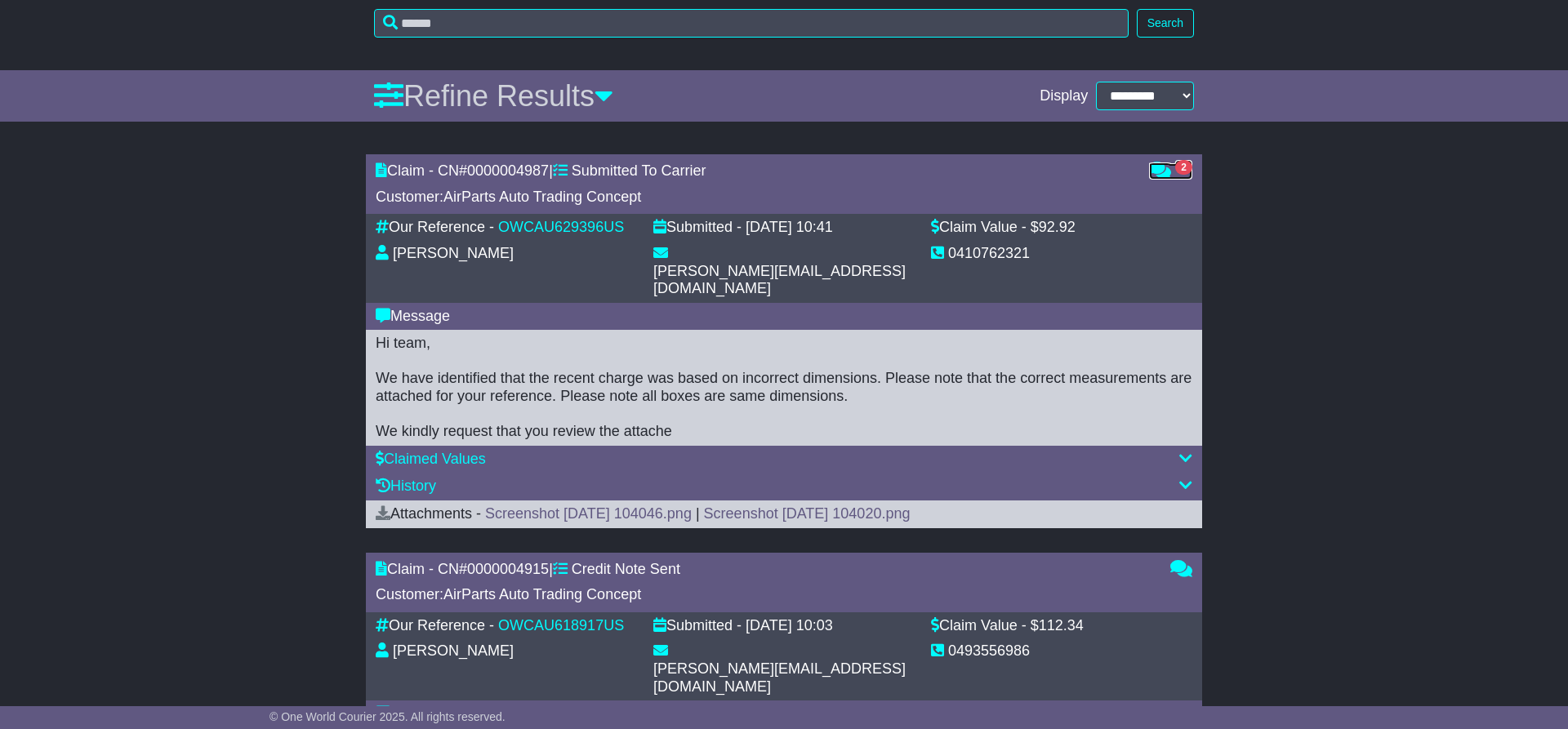
click at [1185, 171] on span "2" at bounding box center [1184, 167] width 17 height 15
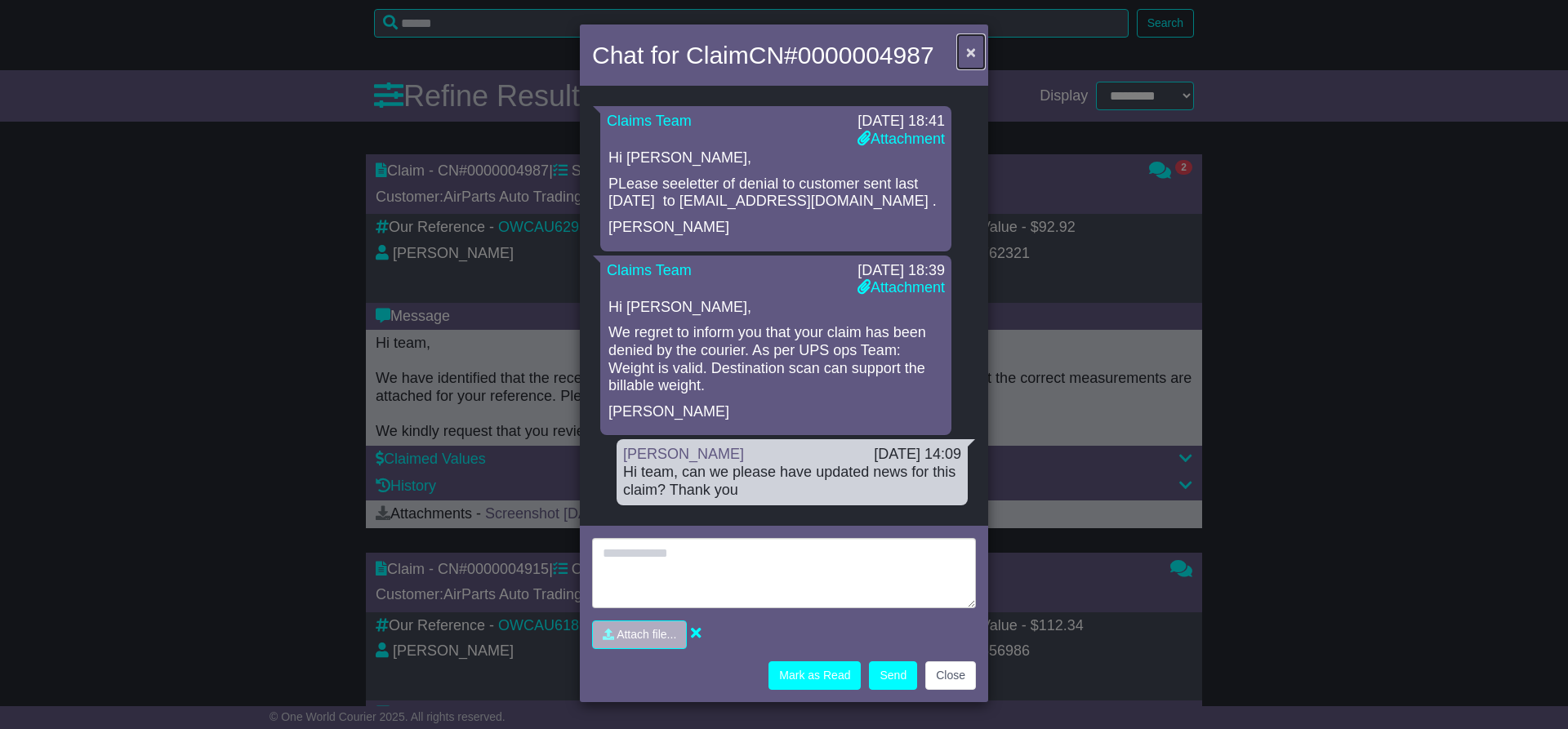
click at [971, 51] on span "×" at bounding box center [971, 52] width 9 height 19
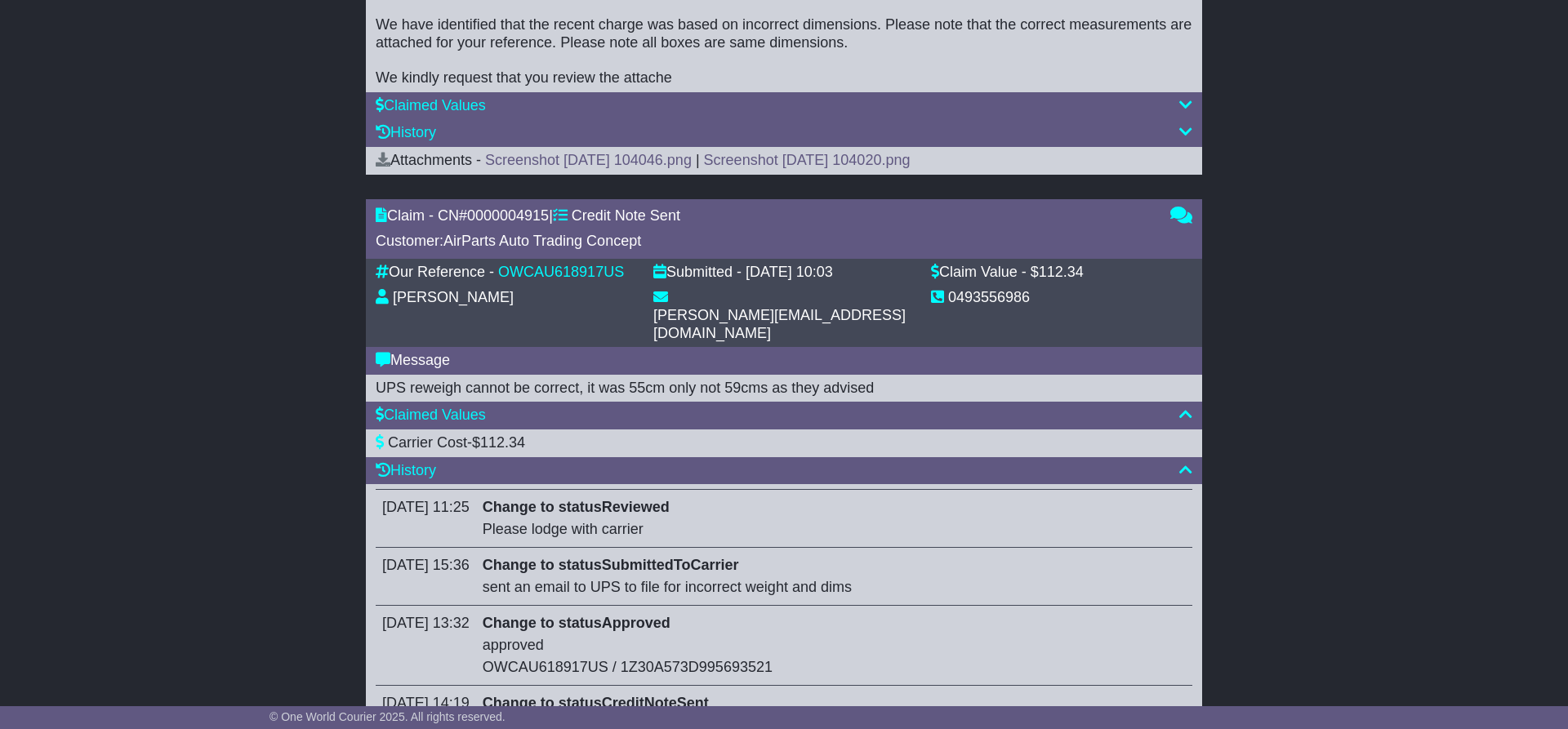
scroll to position [919, 0]
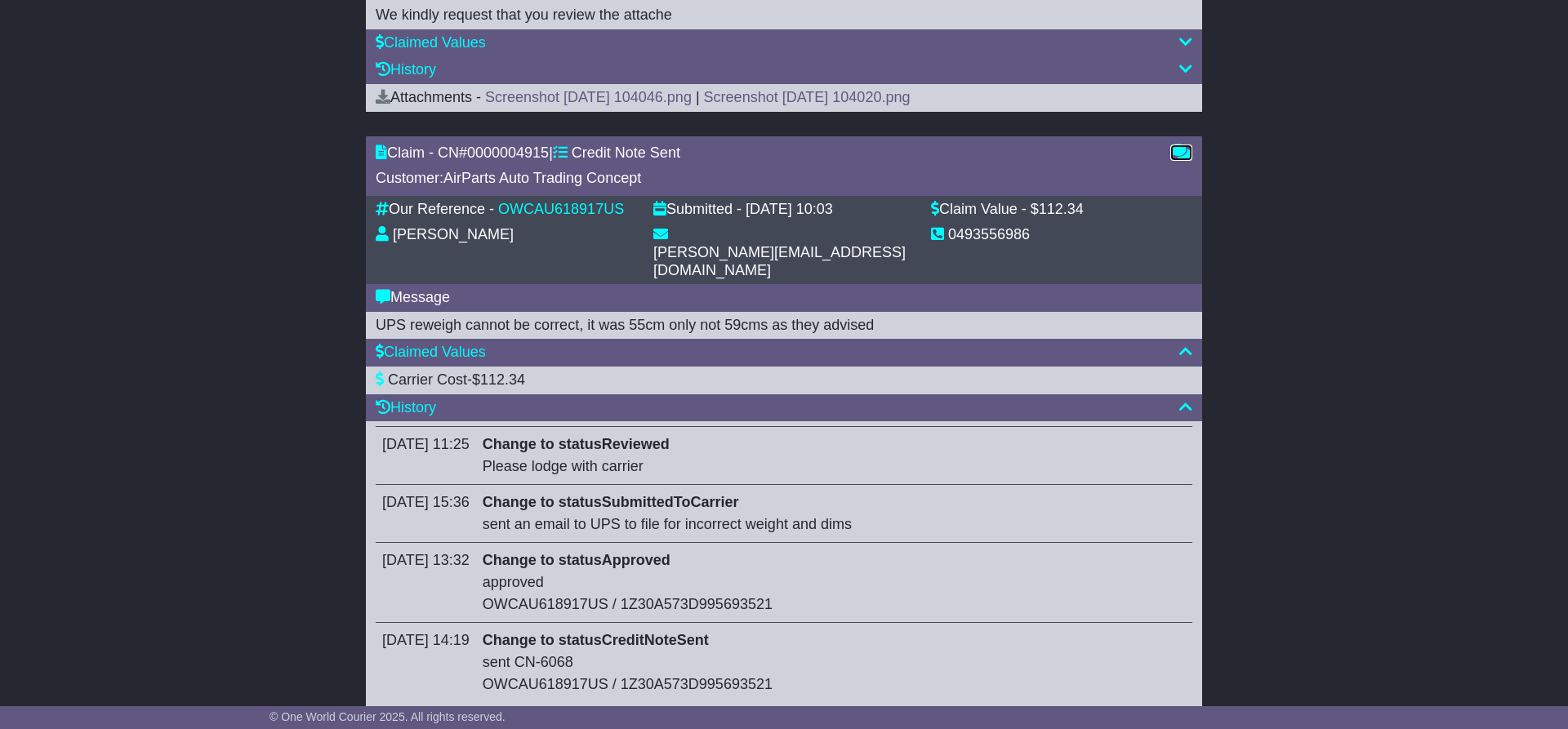
click at [1190, 145] on icon at bounding box center [1181, 152] width 22 height 15
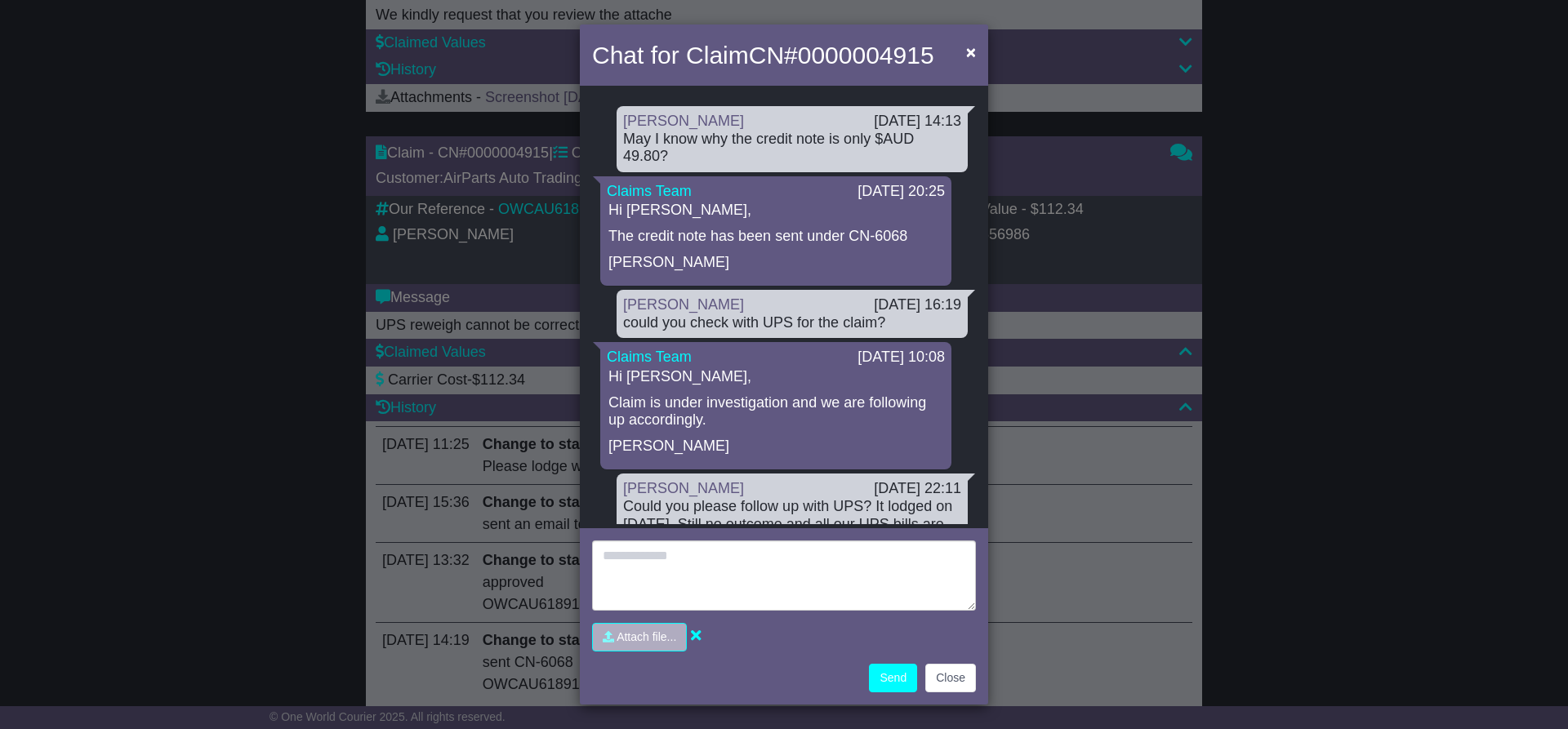
click at [694, 135] on div "May I know why the credit note is only $AUD 49.80?" at bounding box center [792, 148] width 338 height 35
click at [255, 286] on div "Chat for Claim CN# 0000004915 × Loading... No messages Susan Su 30 Sep 2025 14:…" at bounding box center [784, 364] width 1568 height 729
